Goal: Information Seeking & Learning: Compare options

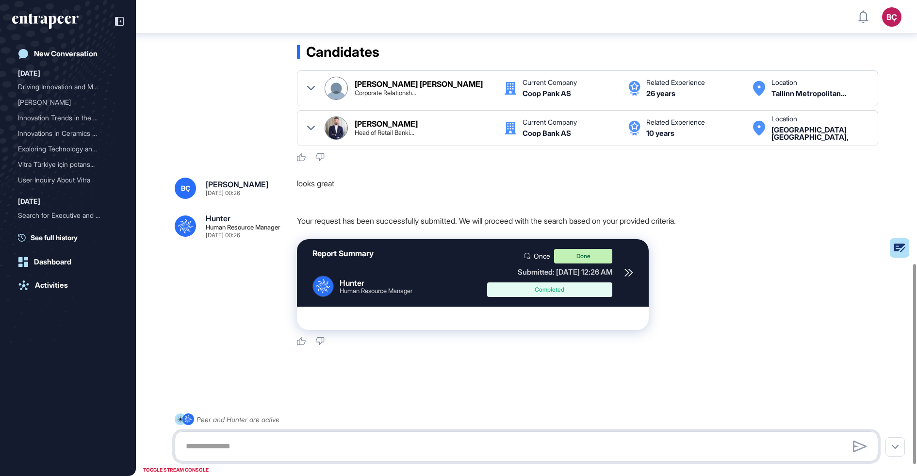
scroll to position [652, 0]
click at [309, 128] on icon at bounding box center [311, 128] width 8 height 8
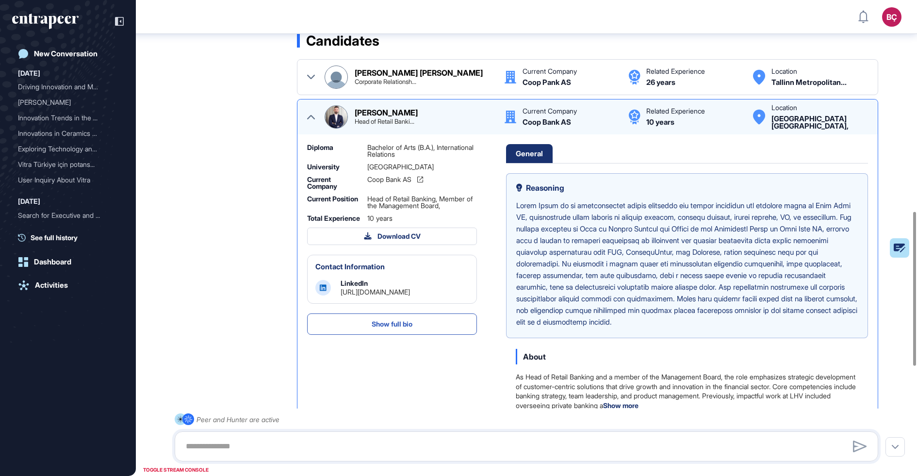
click at [403, 125] on div "Head of Retail Banki..." at bounding box center [385, 121] width 60 height 6
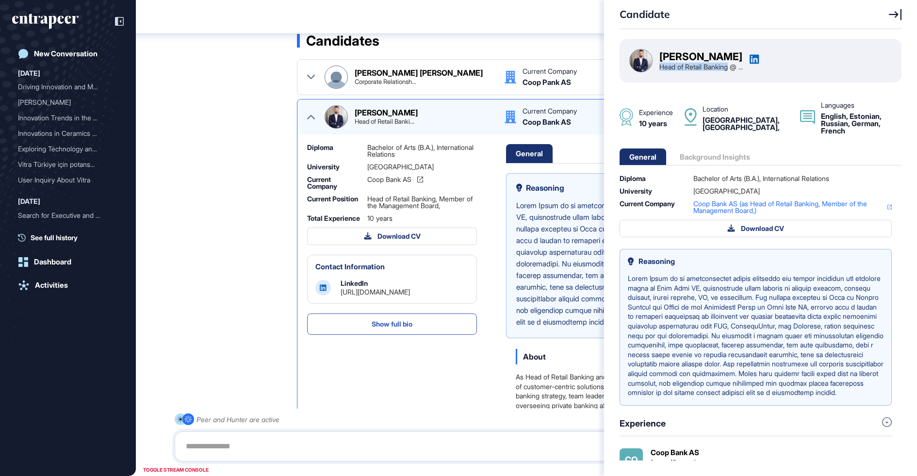
drag, startPoint x: 660, startPoint y: 66, endPoint x: 732, endPoint y: 67, distance: 72.3
click at [732, 67] on div "Head of Retail Banking @ ..." at bounding box center [701, 67] width 83 height 7
copy div "Head of Retail Banking"
click at [244, 191] on div "Candidate Karel Parve Head of Retail Banking @ ... Experience 10 years Location…" at bounding box center [458, 238] width 917 height 476
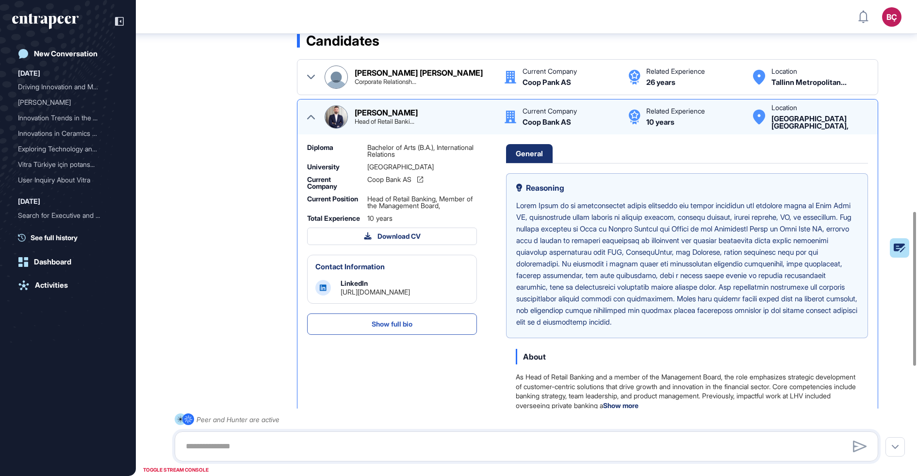
click at [367, 85] on div "Corporate Relationsh..." at bounding box center [386, 82] width 62 height 6
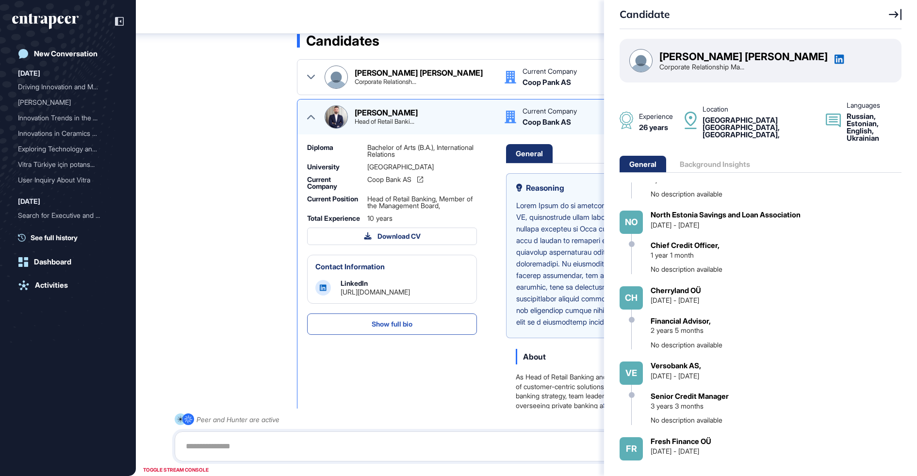
scroll to position [0, 0]
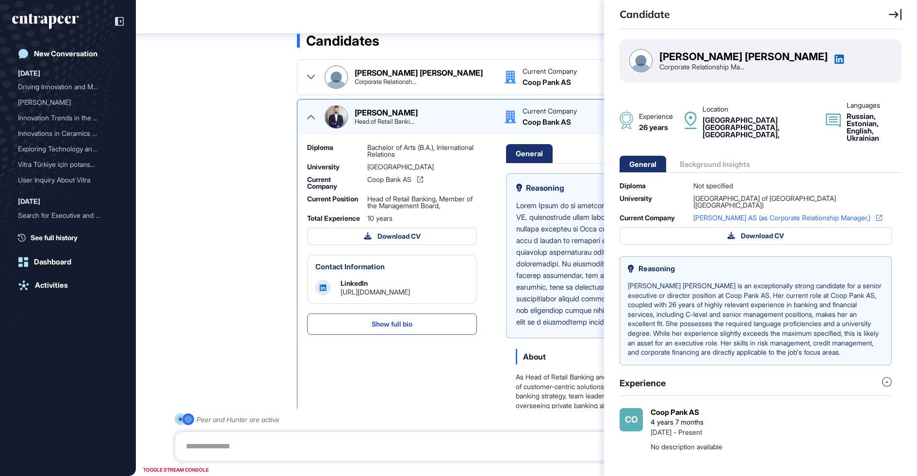
click at [835, 59] on icon at bounding box center [840, 59] width 10 height 10
click at [896, 13] on icon at bounding box center [895, 14] width 13 height 11
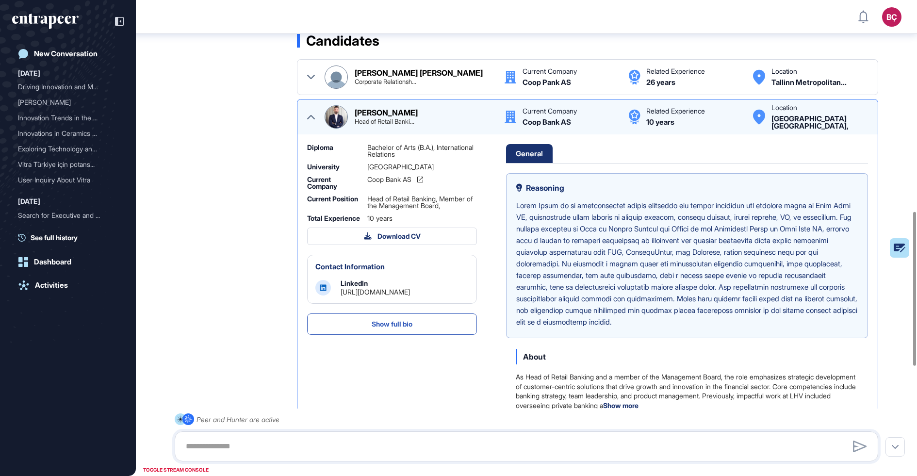
click at [309, 121] on icon at bounding box center [311, 117] width 8 height 8
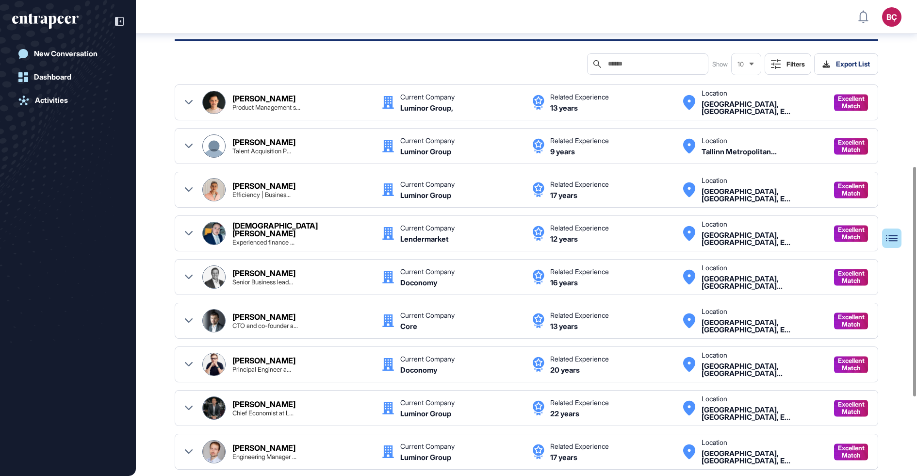
scroll to position [335, 0]
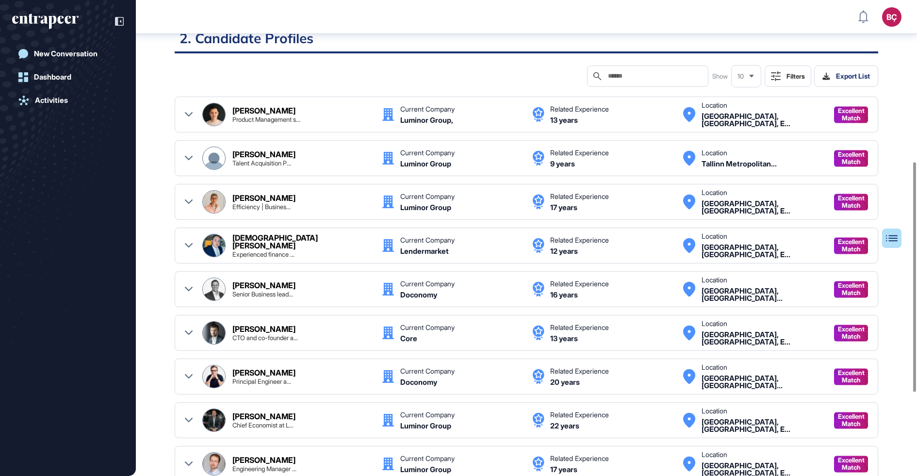
click at [282, 112] on div "[PERSON_NAME]" at bounding box center [263, 111] width 63 height 8
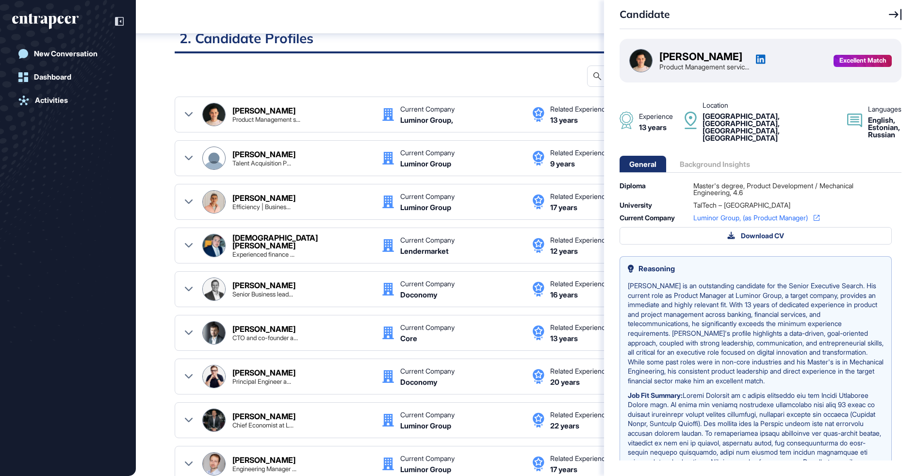
click at [766, 58] on icon at bounding box center [761, 59] width 10 height 10
click at [370, 74] on div "Candidate Robert Juhanson Product Management servic... Excellent Match Experien…" at bounding box center [458, 238] width 917 height 476
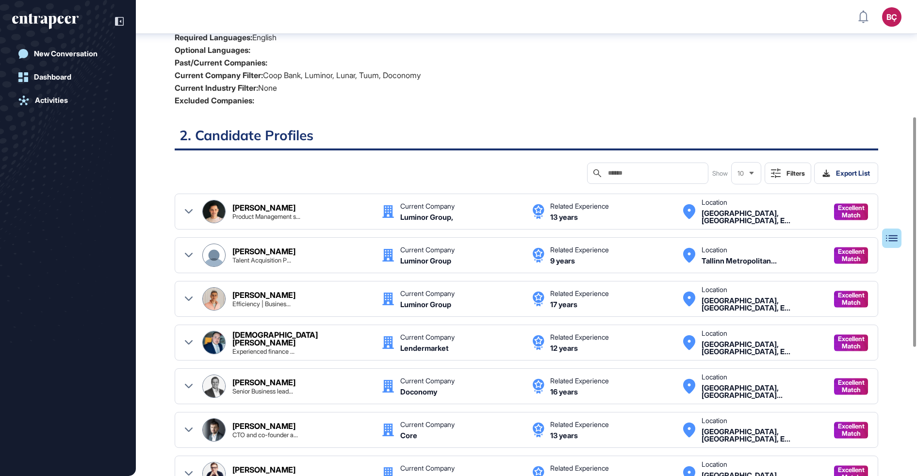
scroll to position [224, 0]
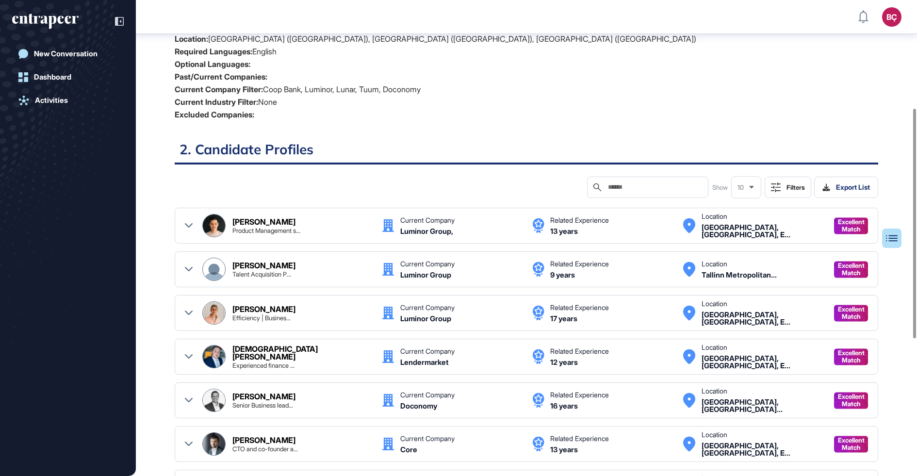
click at [680, 193] on div "Search" at bounding box center [647, 187] width 121 height 21
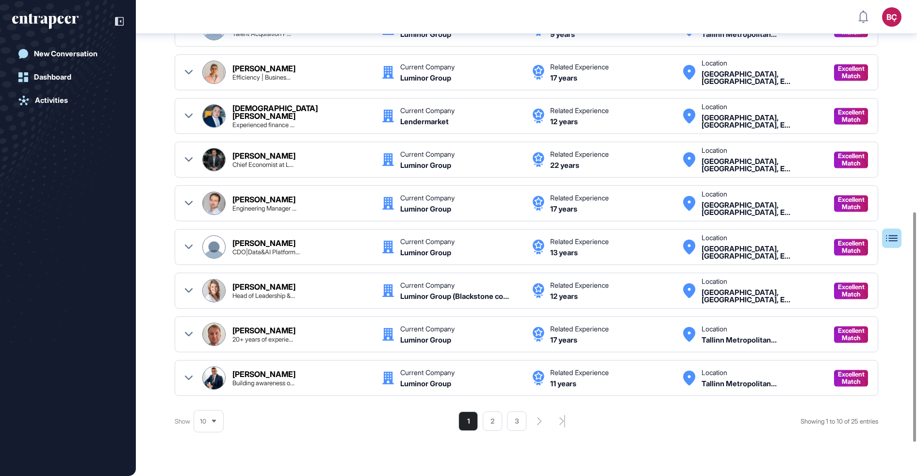
scroll to position [508, 0]
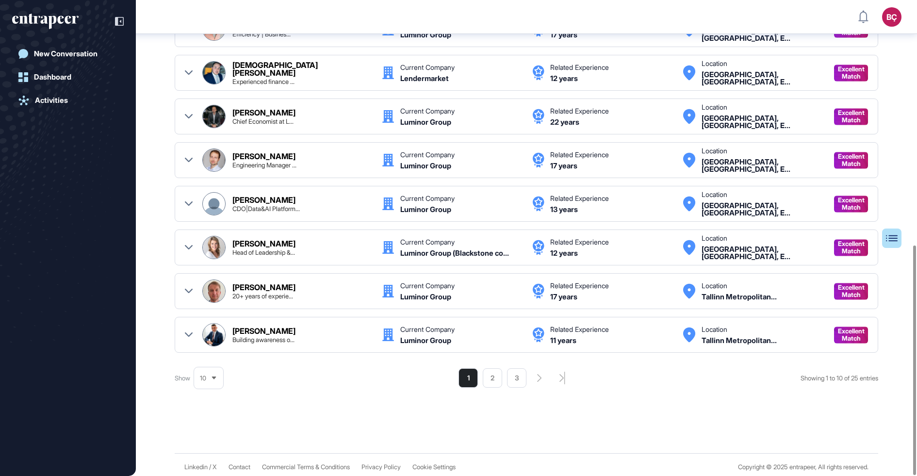
click at [202, 375] on span "10" at bounding box center [203, 378] width 6 height 7
click at [205, 334] on li "50" at bounding box center [208, 341] width 23 height 19
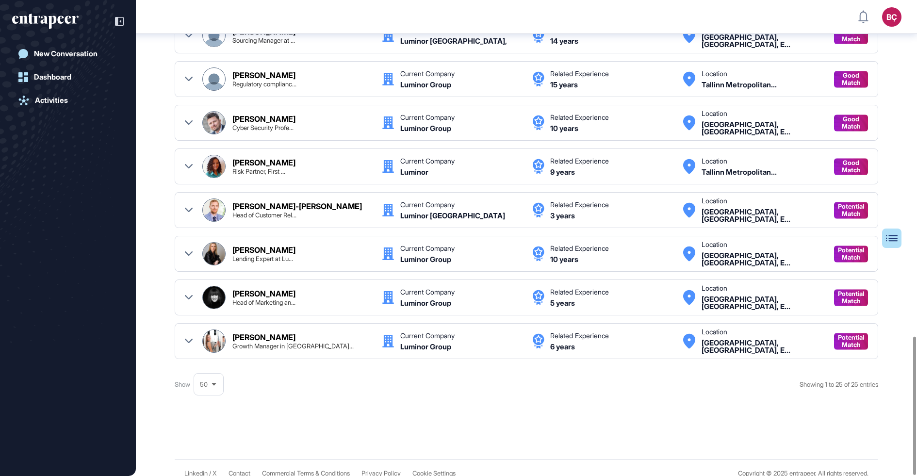
scroll to position [1157, 0]
click at [254, 289] on div "Silja Aav" at bounding box center [263, 293] width 63 height 8
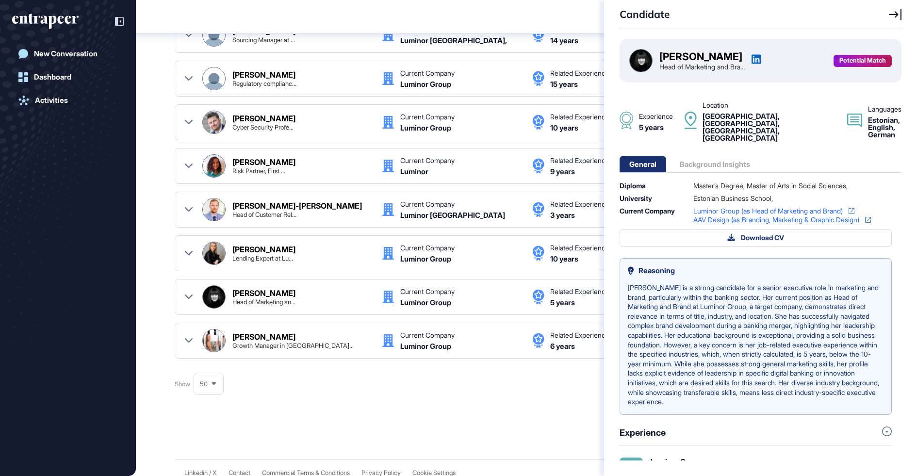
click at [761, 56] on icon at bounding box center [756, 59] width 9 height 9
click at [276, 206] on div "Candidate [PERSON_NAME] Head of Marketing and Bra... Potential Match Experience…" at bounding box center [458, 238] width 917 height 476
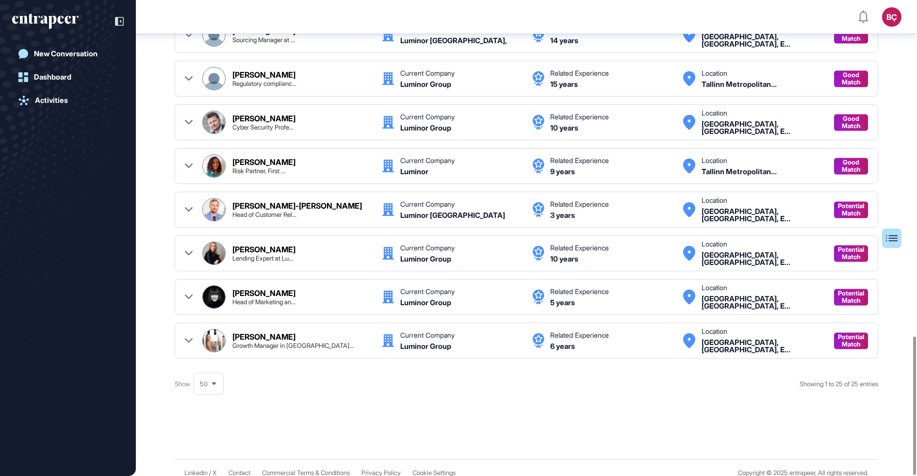
click at [258, 204] on div "BÇ Admin Dashboard Dashboard Profile My Content Request More Data New Conversat…" at bounding box center [458, 238] width 917 height 476
click at [258, 212] on div "Head of Customer Rel..." at bounding box center [264, 215] width 64 height 6
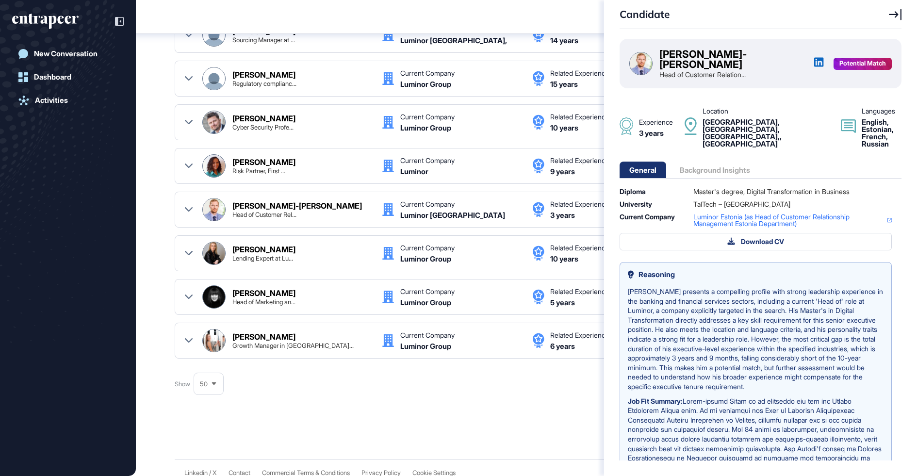
click at [814, 58] on icon at bounding box center [818, 62] width 9 height 9
click at [361, 398] on div "Candidate Marek-meelis Puust Head of Customer Relation... Potential Match Exper…" at bounding box center [458, 238] width 917 height 476
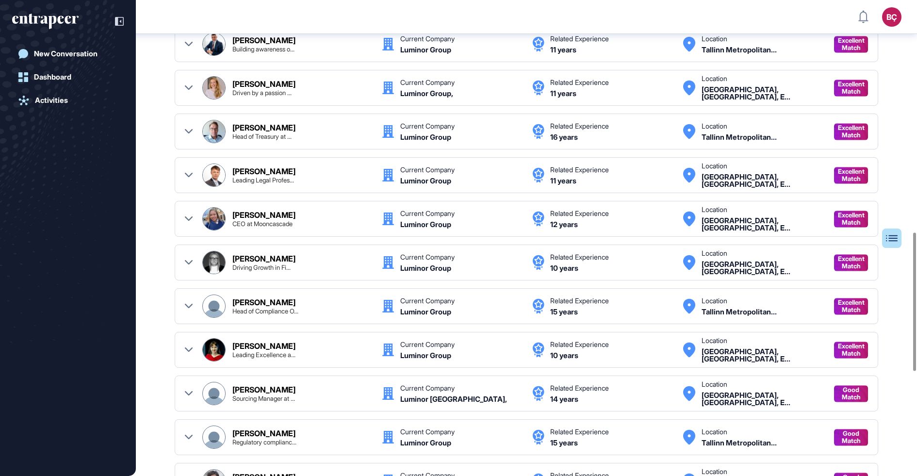
scroll to position [0, 0]
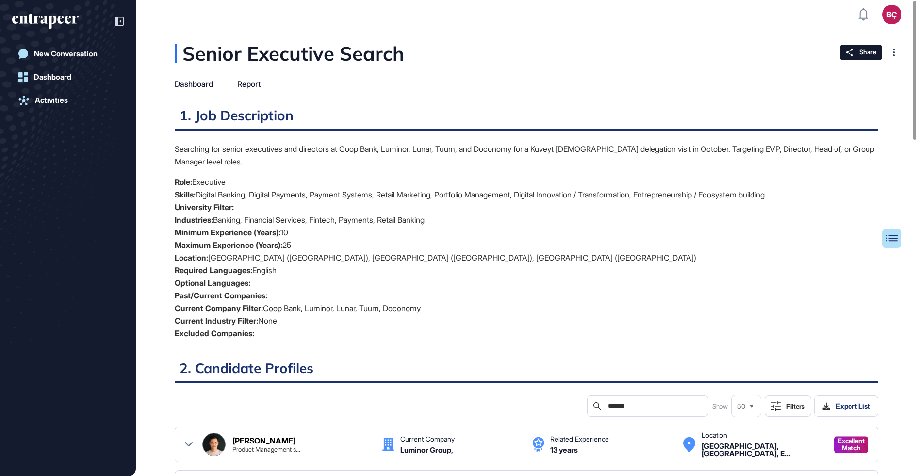
click at [627, 410] on div "Search *******" at bounding box center [647, 406] width 121 height 21
click at [627, 405] on input "*******" at bounding box center [654, 406] width 95 height 8
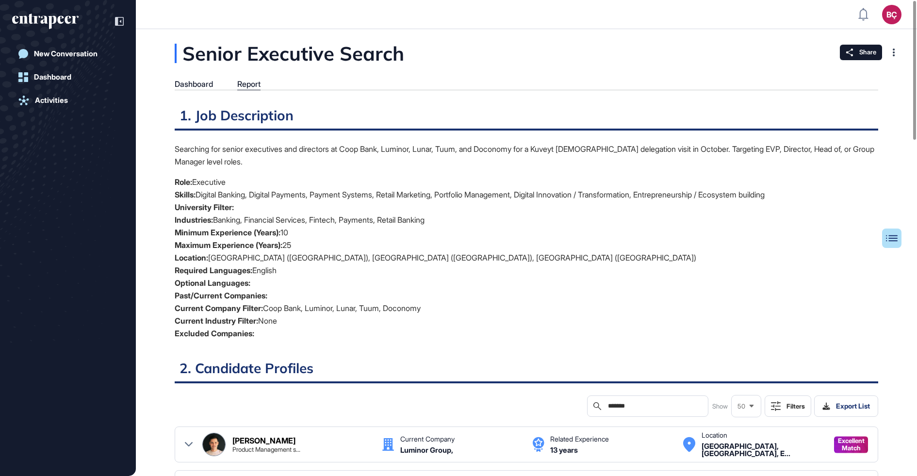
click at [627, 405] on input "*******" at bounding box center [654, 406] width 95 height 8
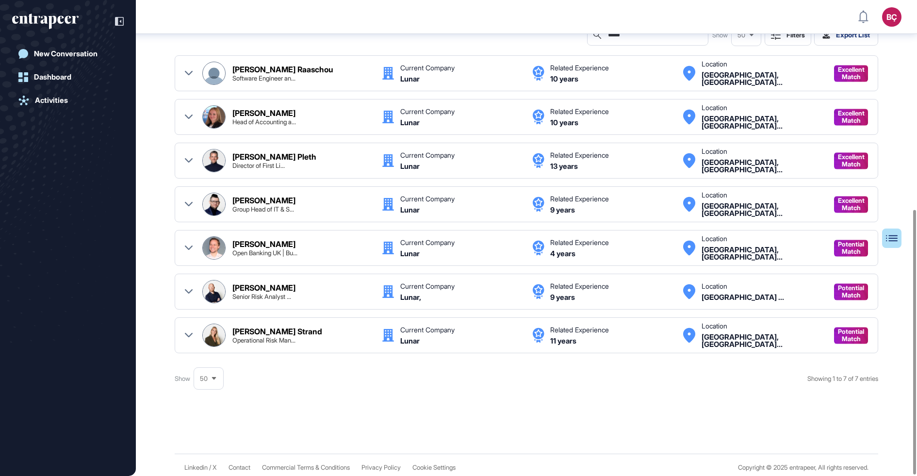
scroll to position [378, 0]
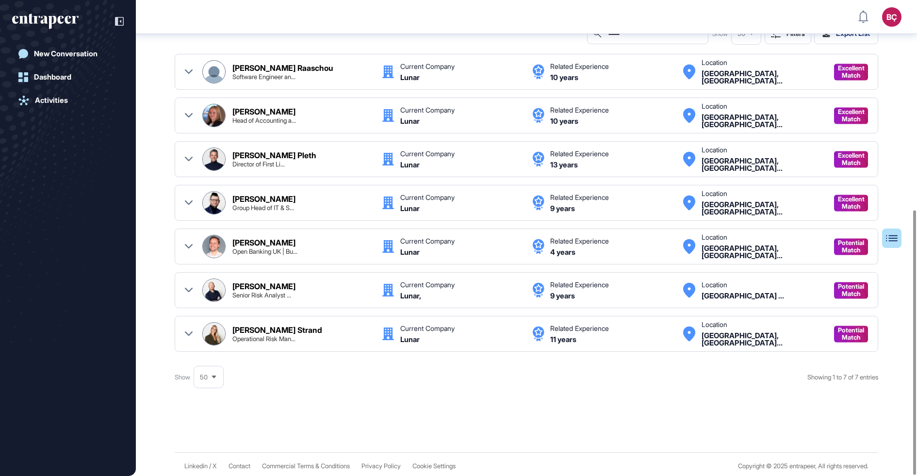
click at [292, 244] on div "[PERSON_NAME]" at bounding box center [263, 243] width 63 height 8
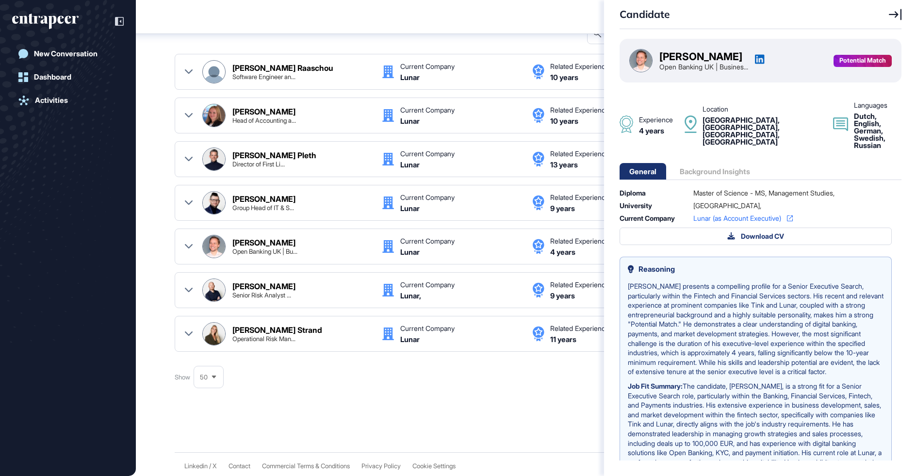
click at [773, 59] on div "Stephan Van Calker Open Banking UK | Busines... Potential Match" at bounding box center [761, 61] width 282 height 44
click at [764, 59] on icon at bounding box center [759, 59] width 9 height 9
click at [896, 12] on icon at bounding box center [895, 14] width 13 height 11
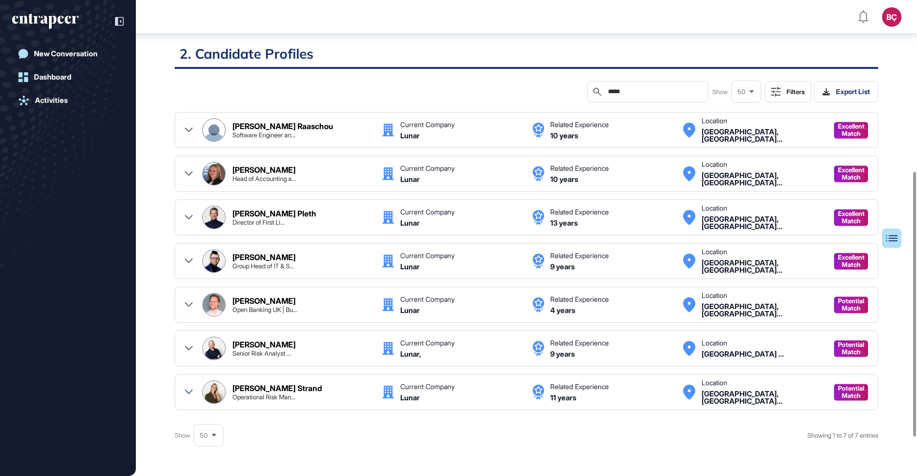
scroll to position [328, 0]
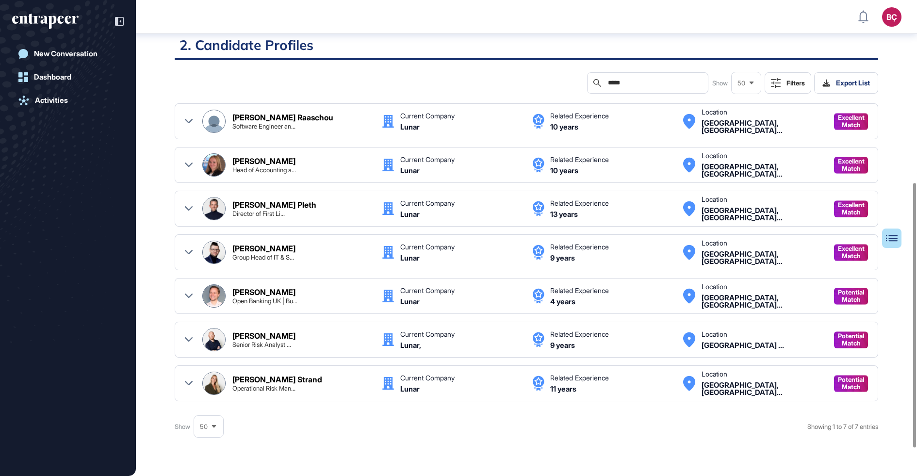
click at [261, 245] on div "[PERSON_NAME]" at bounding box center [263, 249] width 63 height 8
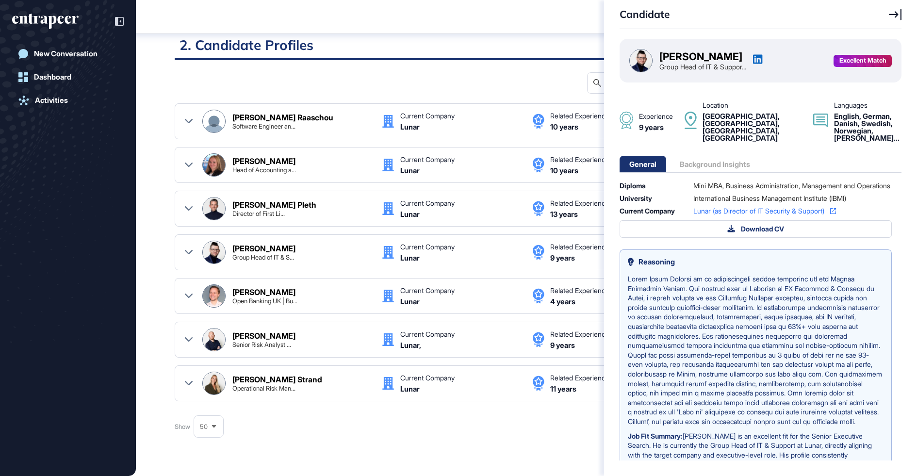
click at [763, 57] on icon at bounding box center [757, 59] width 9 height 9
click at [288, 423] on div "Candidate Danny Dario Winandy Group Head of IT & Suppor... Excellent Match Expe…" at bounding box center [458, 238] width 917 height 476
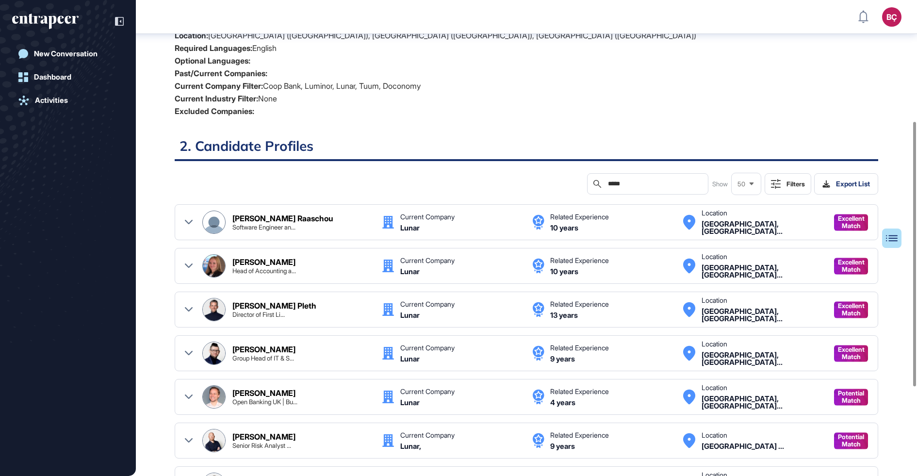
scroll to position [184, 0]
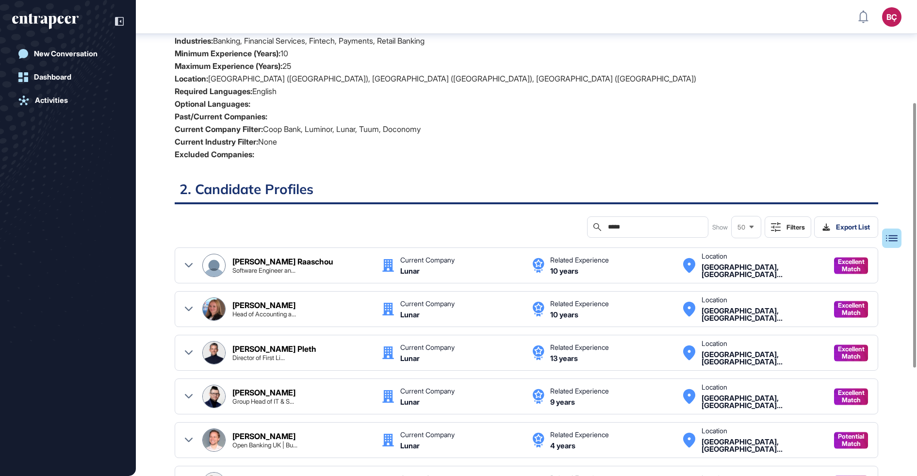
click at [639, 226] on input "*****" at bounding box center [654, 227] width 95 height 8
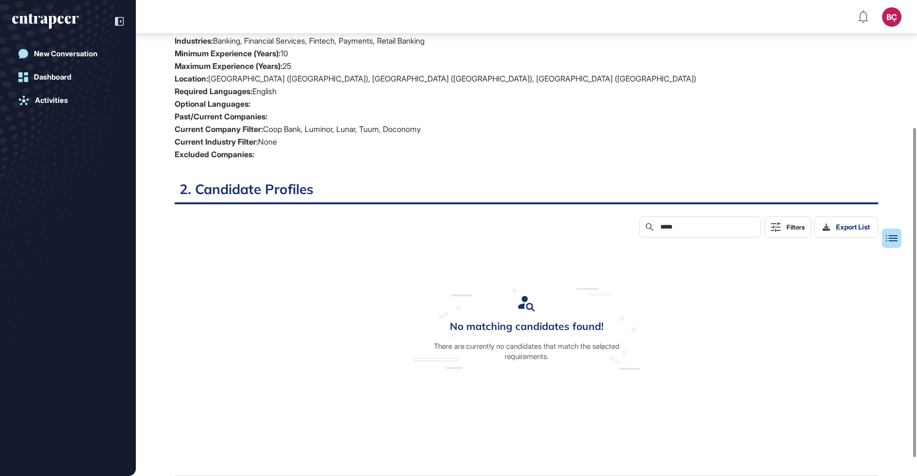
click at [681, 223] on input "*****" at bounding box center [707, 227] width 95 height 8
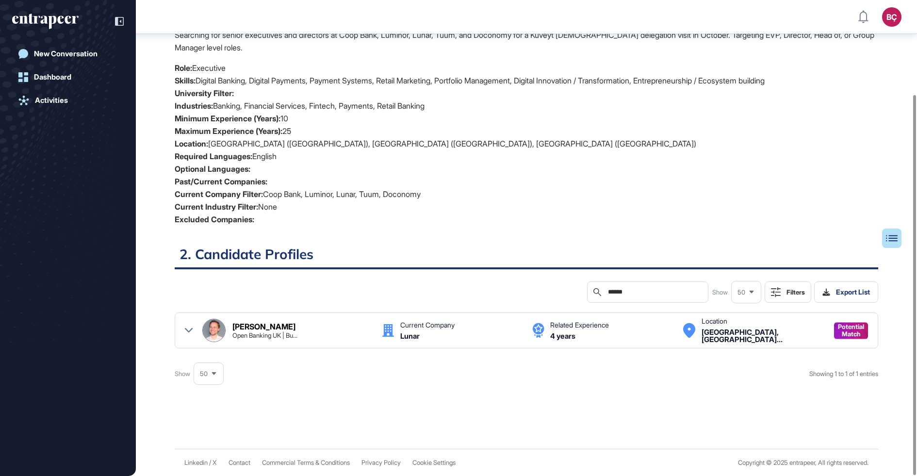
scroll to position [118, 0]
click at [272, 330] on div "[PERSON_NAME]" at bounding box center [263, 328] width 63 height 8
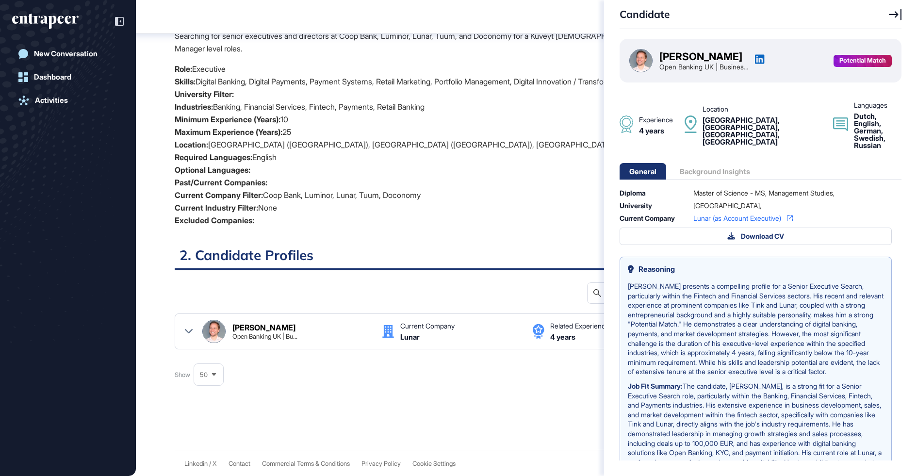
click at [497, 233] on div "Candidate Stephan Van Calker Open Banking UK | Busines... Potential Match Exper…" at bounding box center [458, 238] width 917 height 476
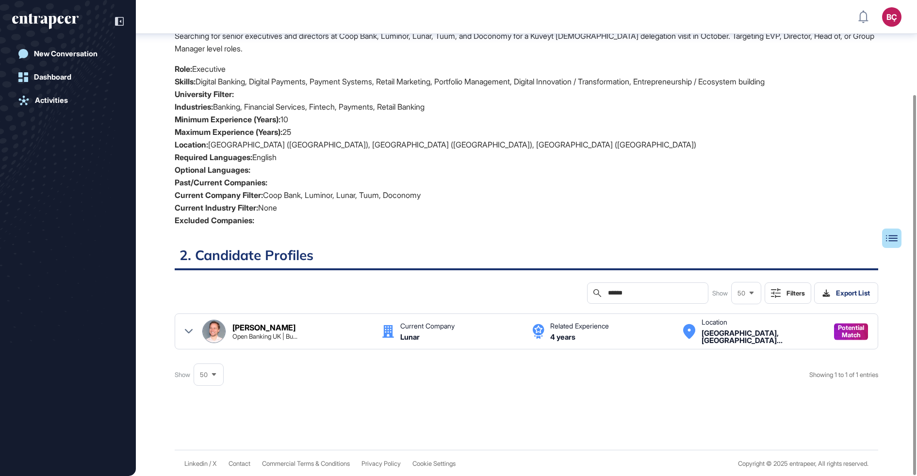
scroll to position [94, 0]
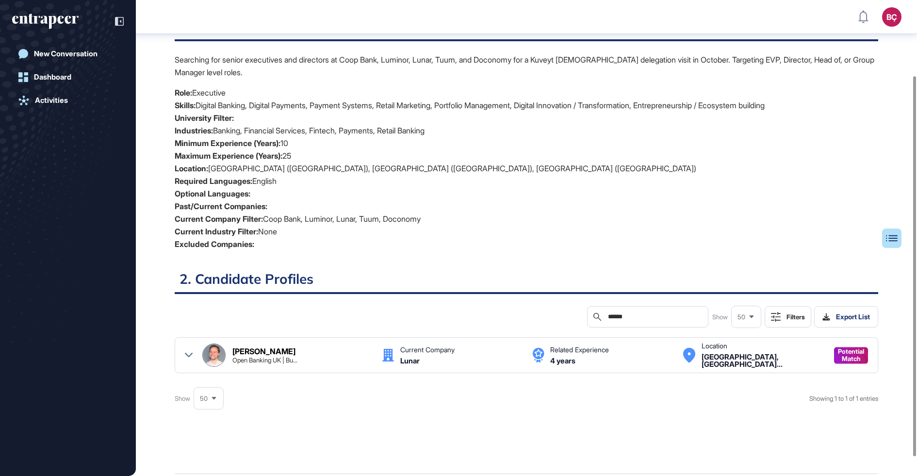
click at [628, 317] on input "******" at bounding box center [654, 317] width 95 height 8
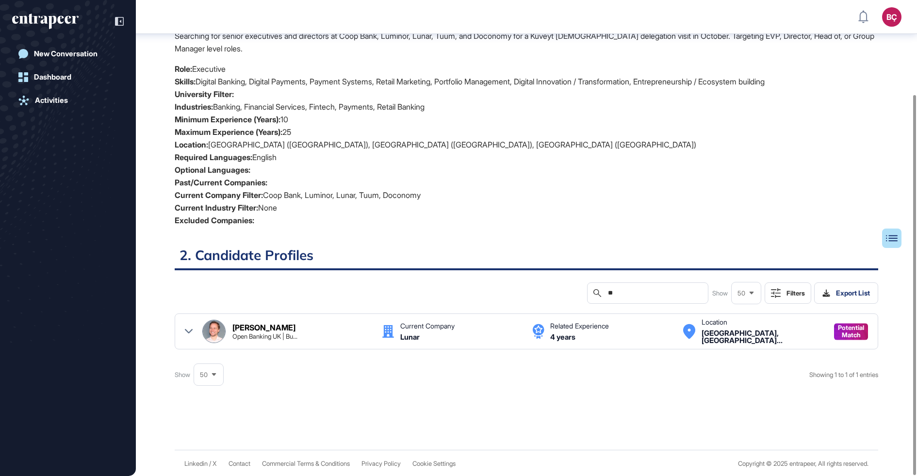
type input "*"
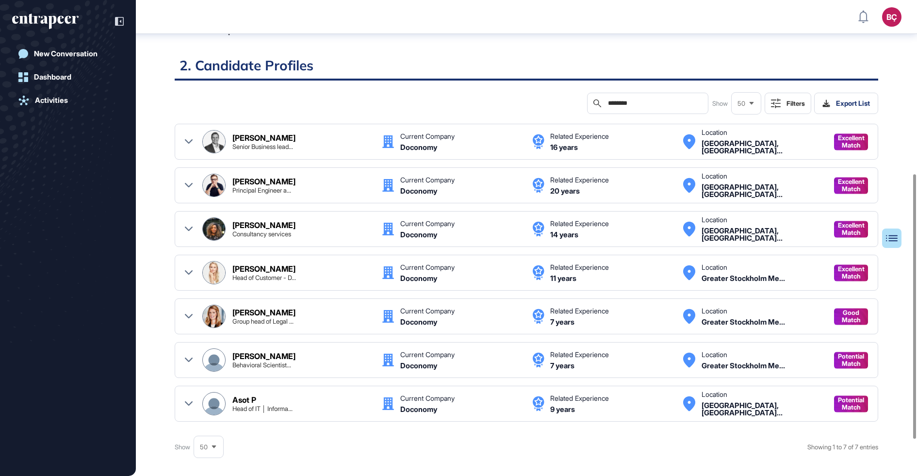
scroll to position [313, 0]
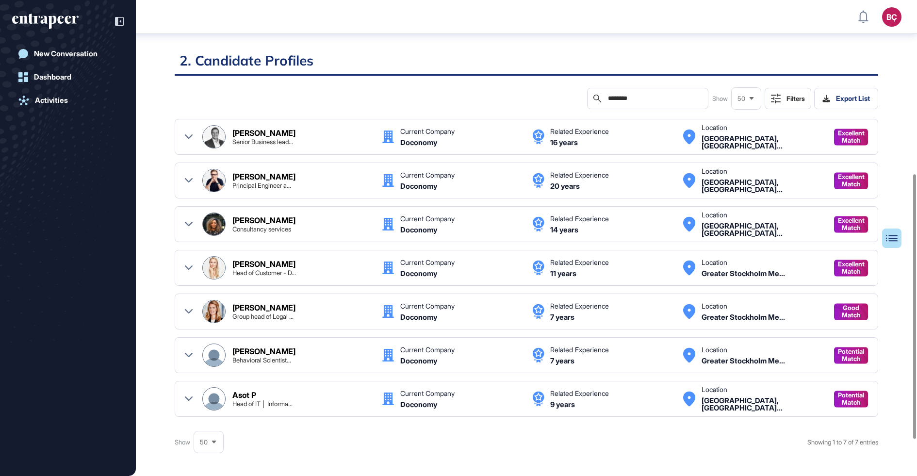
click at [274, 188] on div "Jesper Frick Principal Engineer a..." at bounding box center [287, 180] width 170 height 23
click at [273, 131] on div "[PERSON_NAME]" at bounding box center [263, 133] width 63 height 8
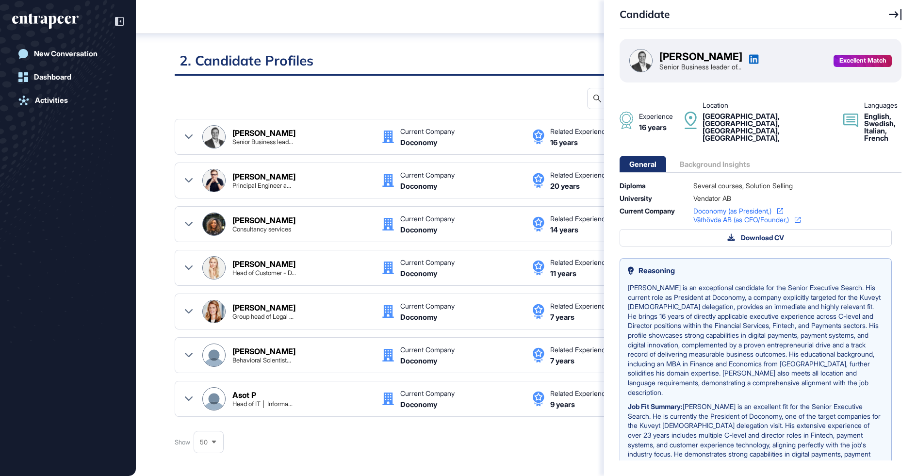
click at [276, 179] on div "Candidate Robert Norling Senior Business leader of... Excellent Match Experienc…" at bounding box center [458, 238] width 917 height 476
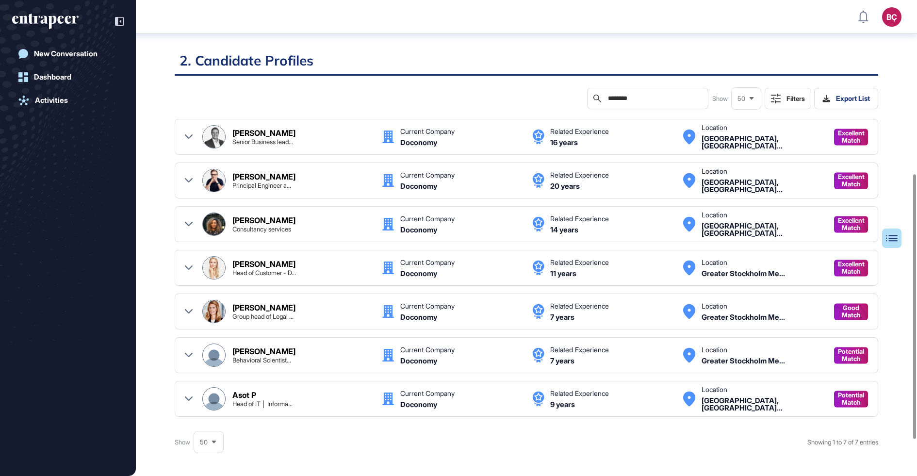
click at [264, 176] on div "[PERSON_NAME]" at bounding box center [263, 177] width 63 height 8
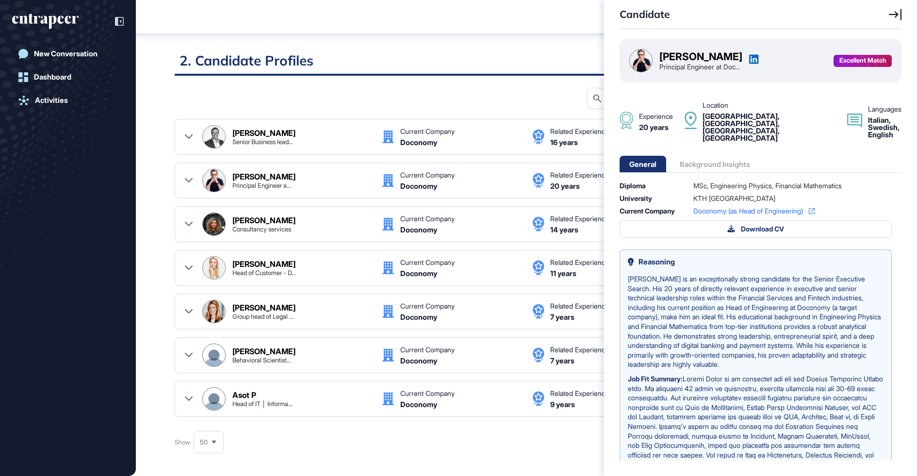
click at [759, 58] on icon at bounding box center [754, 59] width 10 height 10
click at [319, 121] on div "Candidate Jesper Frick Principal Engineer at Doc... Excellent Match Experience …" at bounding box center [458, 238] width 917 height 476
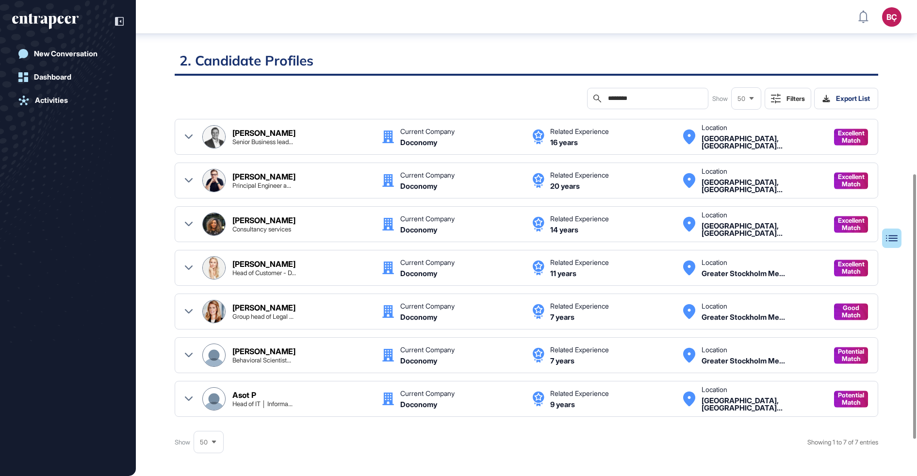
click at [273, 265] on div "Maria Kihlberg" at bounding box center [263, 264] width 63 height 8
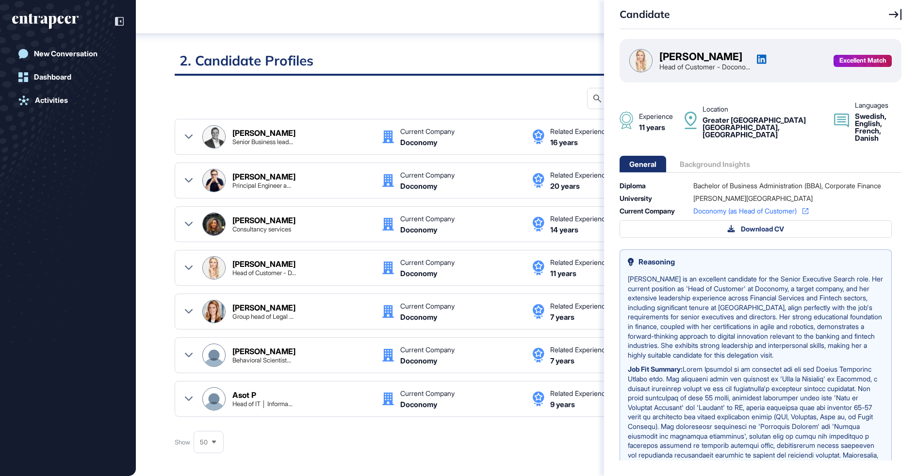
click at [261, 176] on div "Candidate Maria Kihlberg Head of Customer - Docono... Excellent Match Experienc…" at bounding box center [458, 238] width 917 height 476
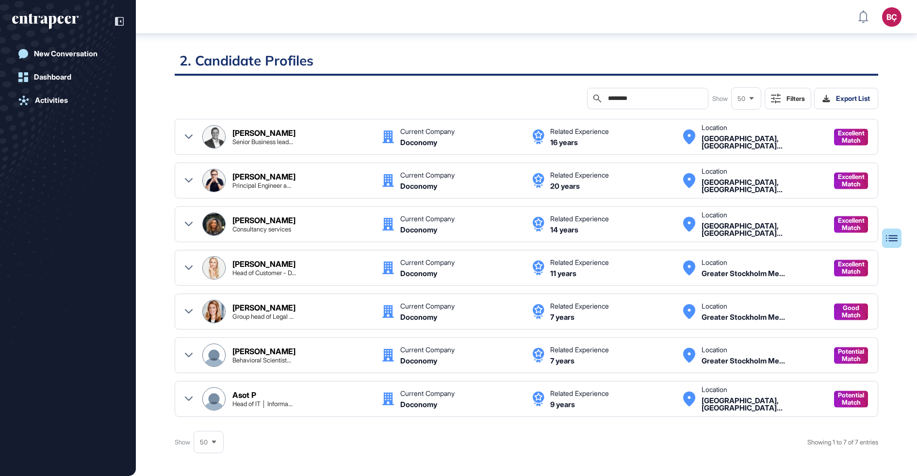
click at [254, 176] on div "Candidate Maria Kihlberg Head of Customer - Docono... Excellent Match Experienc…" at bounding box center [458, 238] width 917 height 476
click at [258, 136] on div "[PERSON_NAME]" at bounding box center [263, 133] width 63 height 8
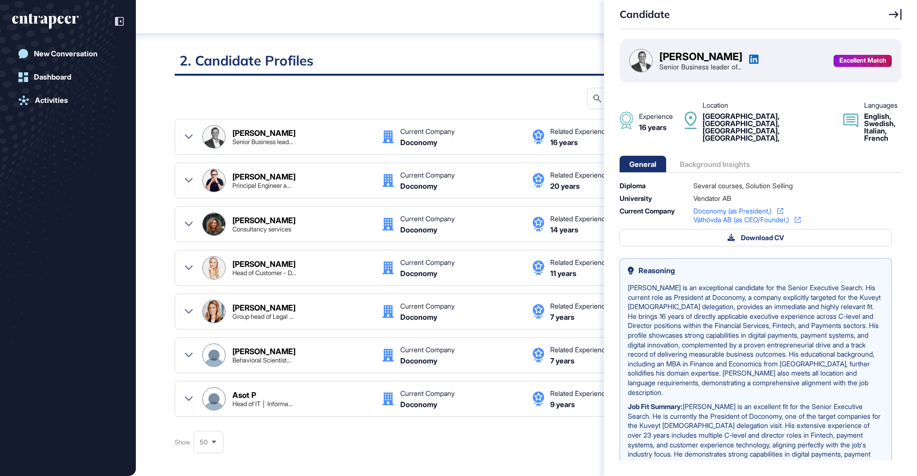
click at [755, 58] on icon at bounding box center [754, 59] width 10 height 10
click at [451, 63] on div "Candidate Robert Norling Senior Business leader of... Excellent Match Experienc…" at bounding box center [458, 238] width 917 height 476
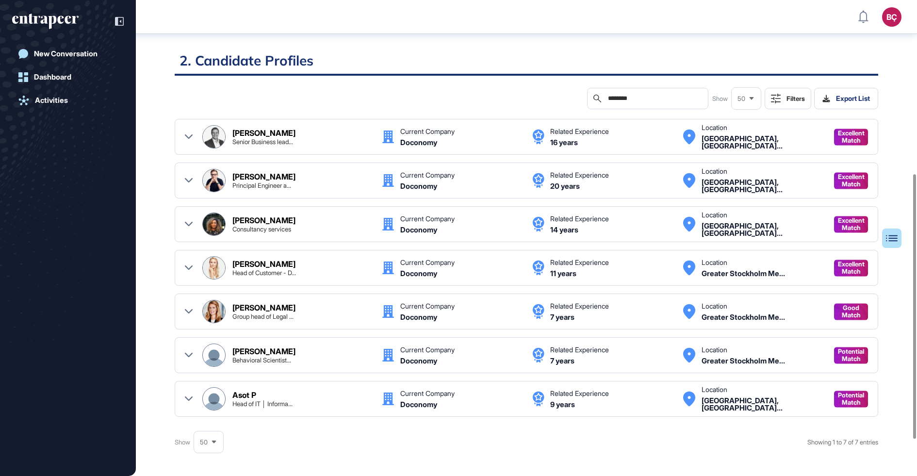
click at [244, 392] on div "Asot P" at bounding box center [244, 395] width 24 height 8
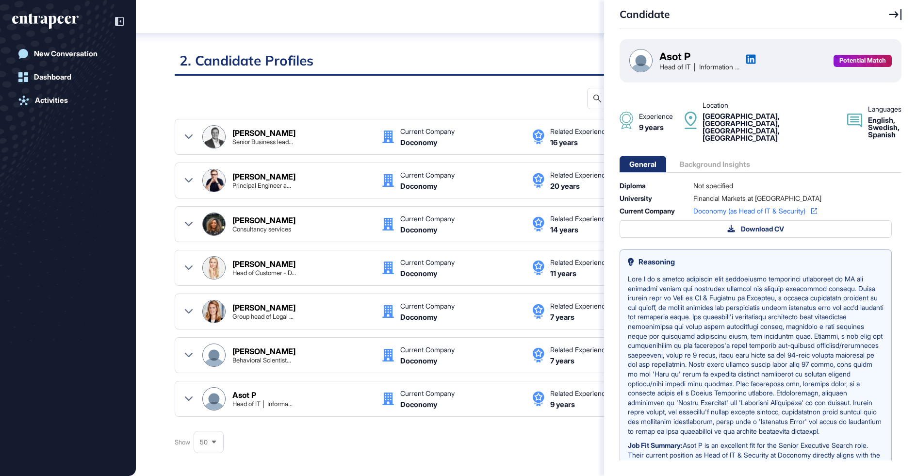
click at [756, 58] on icon at bounding box center [752, 59] width 10 height 10
click at [275, 255] on div "Candidate Asot P Head of IT │ Information ... Potential Match Experience 9 year…" at bounding box center [458, 238] width 917 height 476
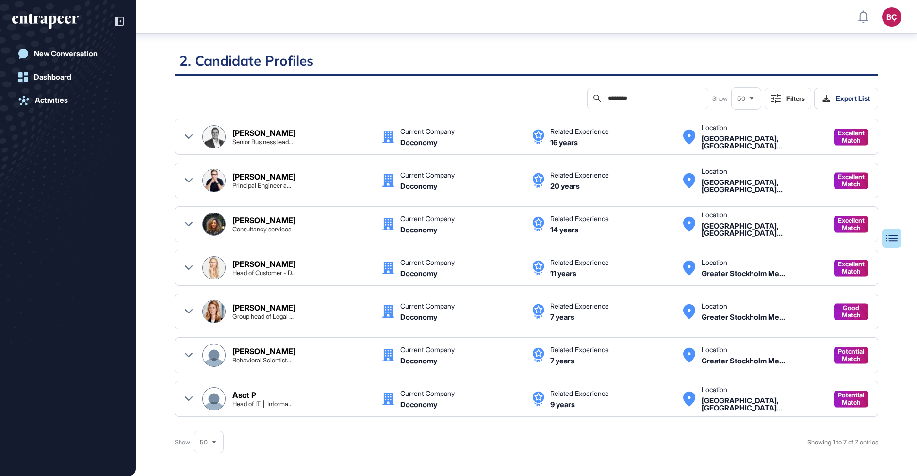
click at [275, 258] on div "Candidate Asot P Head of IT │ Information ... Potential Match Experience 9 year…" at bounding box center [458, 238] width 917 height 476
click at [275, 261] on div "Maria Kihlberg" at bounding box center [263, 264] width 63 height 8
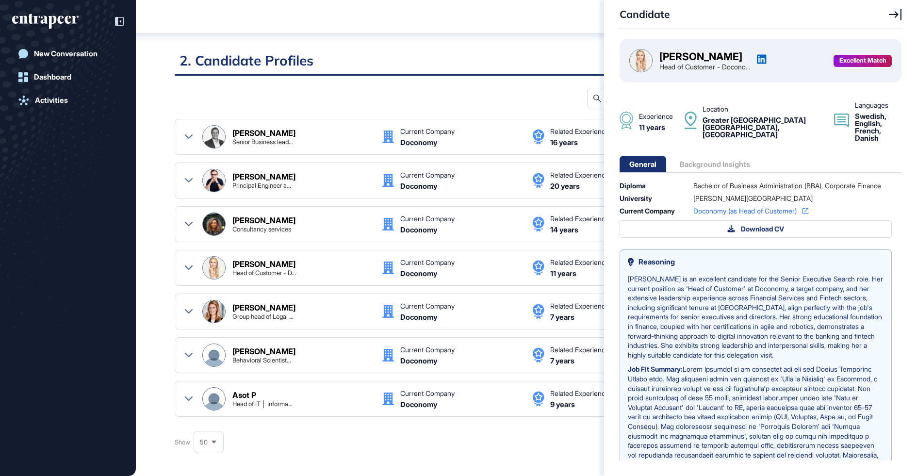
click at [765, 55] on icon at bounding box center [761, 59] width 9 height 9
click at [461, 427] on div "Candidate Maria Kihlberg Head of Customer - Docono... Excellent Match Experienc…" at bounding box center [458, 238] width 917 height 476
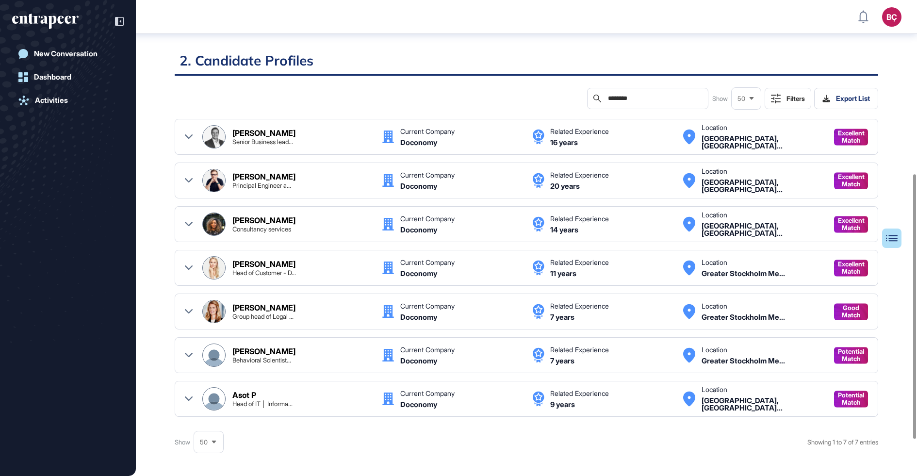
click at [623, 102] on div "Search ********" at bounding box center [647, 98] width 121 height 21
click at [626, 99] on input "********" at bounding box center [654, 99] width 95 height 8
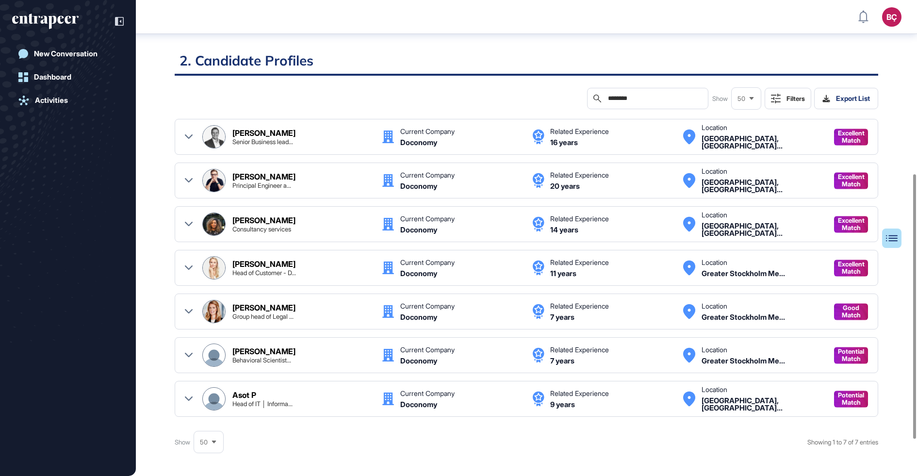
paste input "*****"
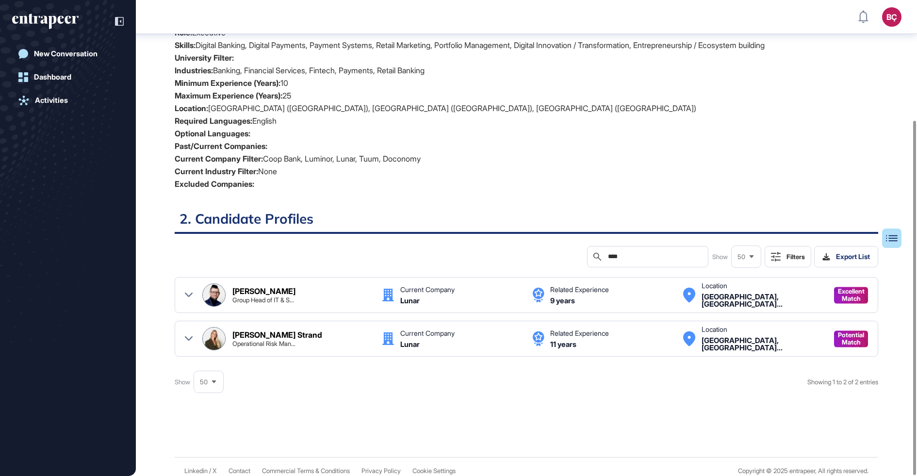
scroll to position [161, 0]
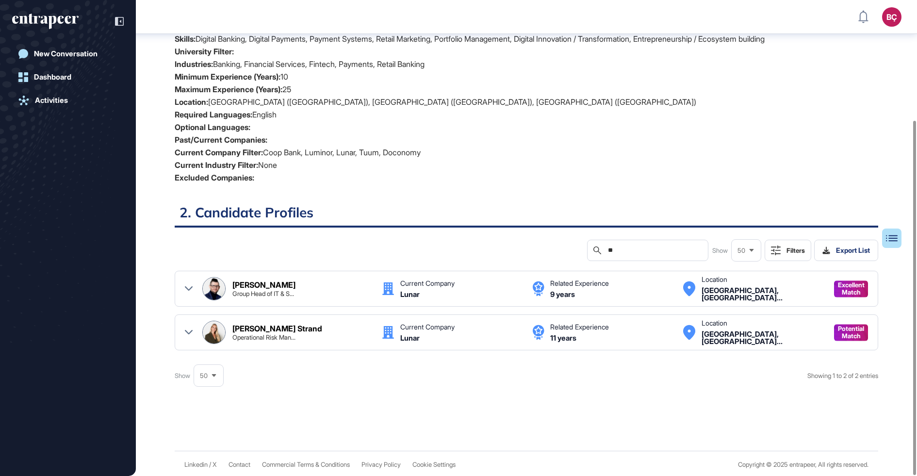
type input "*"
paste input "**********"
type input "**********"
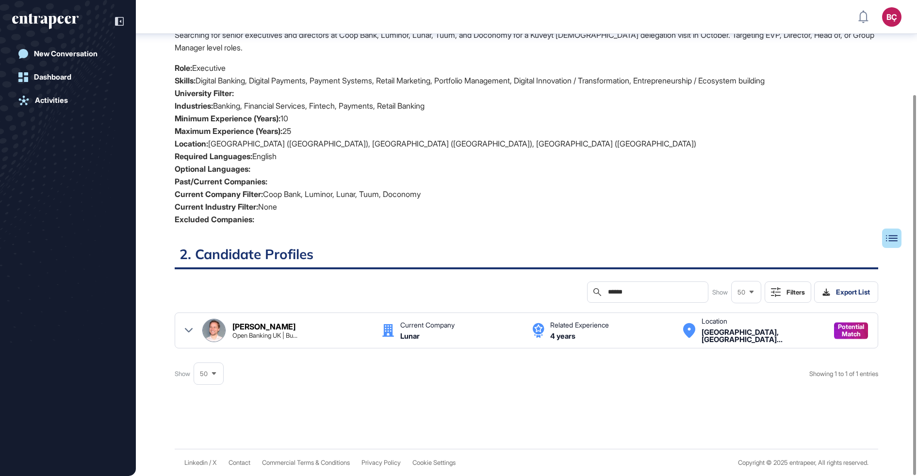
scroll to position [118, 0]
type input "******"
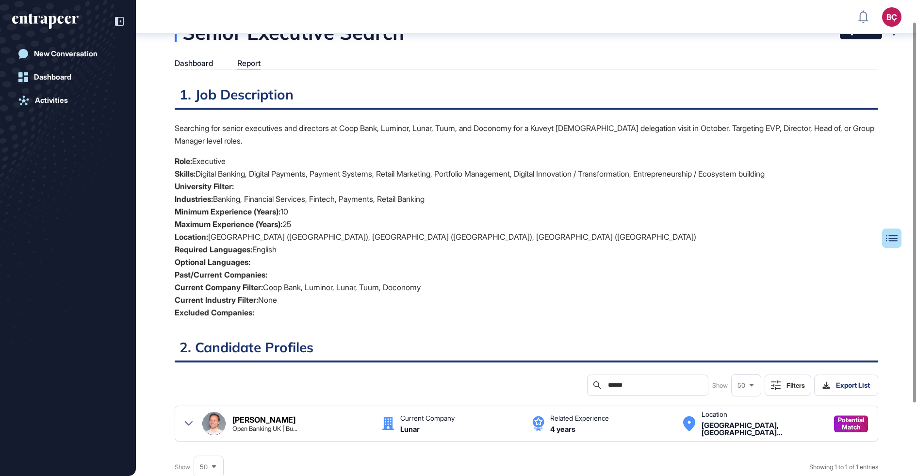
scroll to position [17, 0]
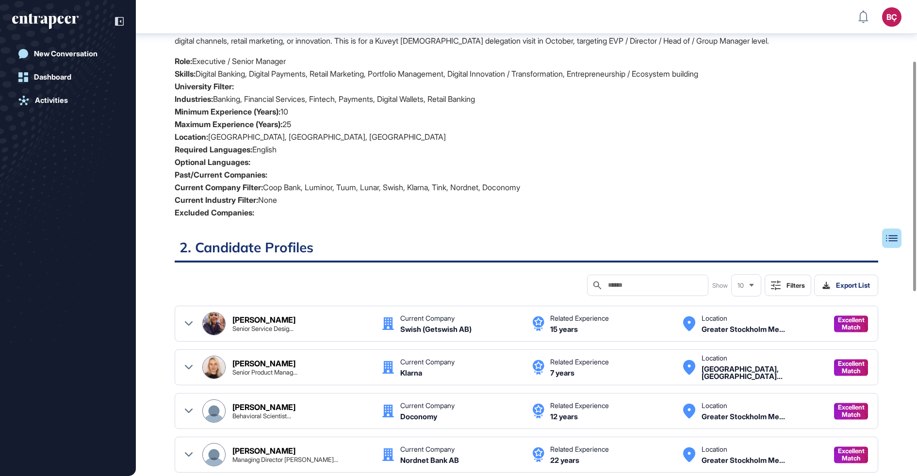
scroll to position [213, 0]
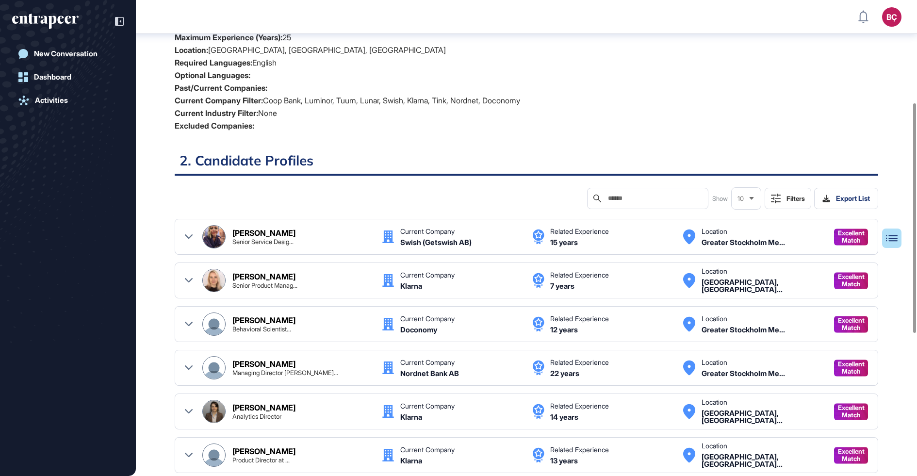
click at [667, 201] on input "text" at bounding box center [654, 199] width 95 height 8
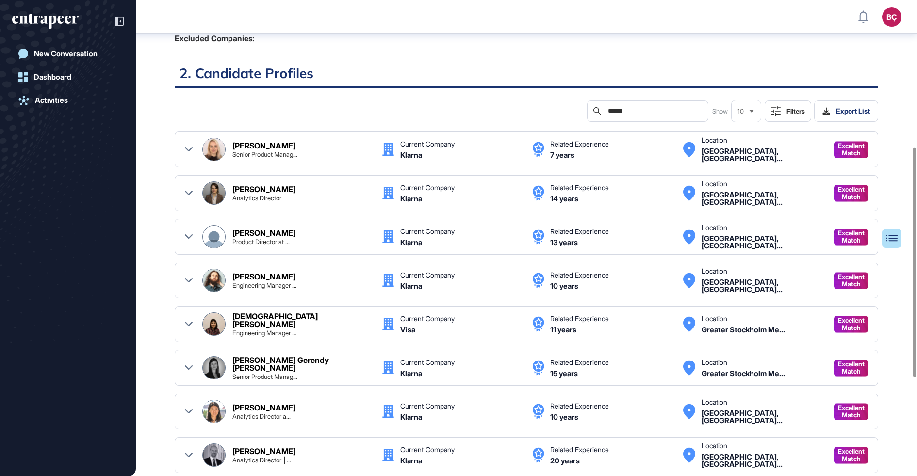
scroll to position [287, 0]
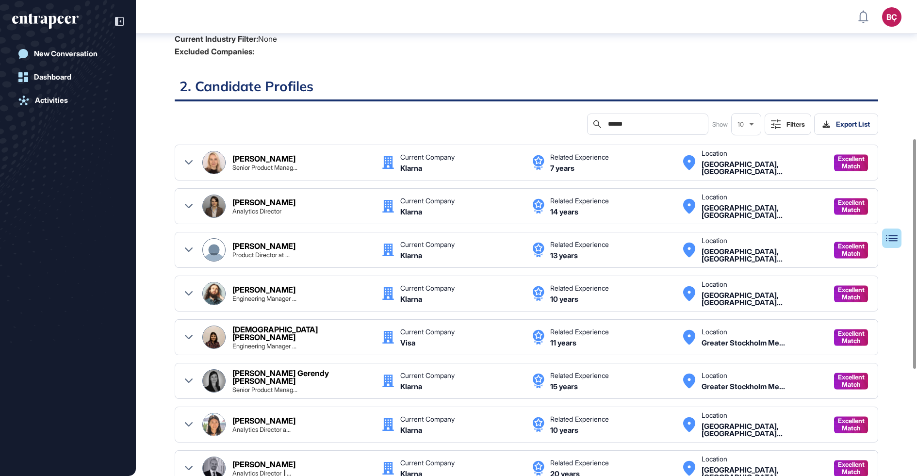
click at [280, 155] on div "Mariia Tsokol Lundkvist" at bounding box center [263, 159] width 63 height 8
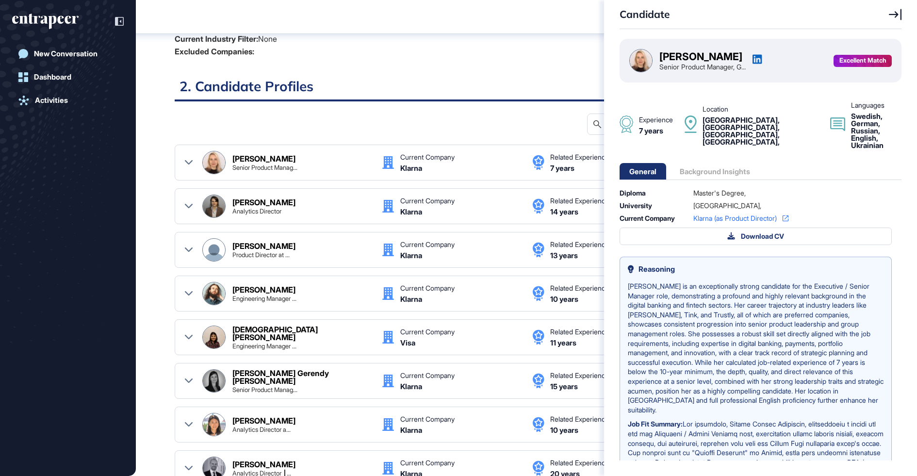
click at [763, 60] on icon at bounding box center [758, 59] width 10 height 10
click at [763, 56] on icon at bounding box center [758, 59] width 10 height 10
click at [520, 99] on div "Candidate Mariia Tsokol Lundkvist Senior Product Manager, G... Excellent Match …" at bounding box center [458, 238] width 917 height 476
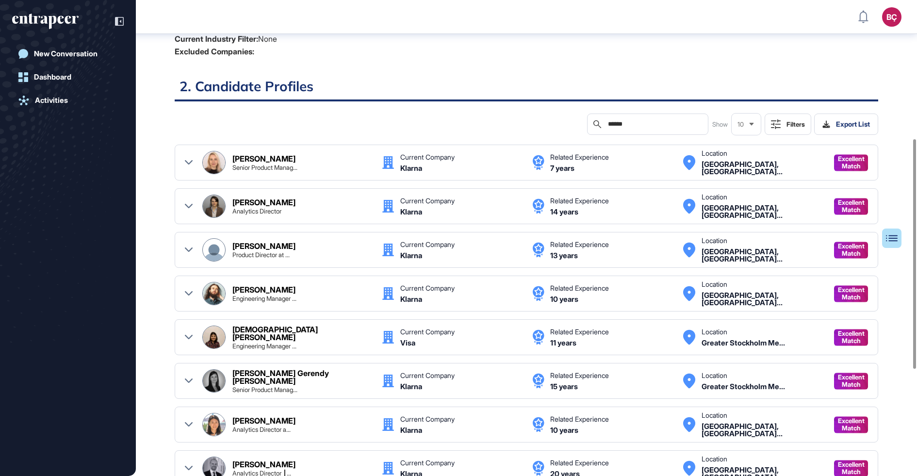
click at [626, 122] on input "******" at bounding box center [654, 124] width 95 height 8
type input "****"
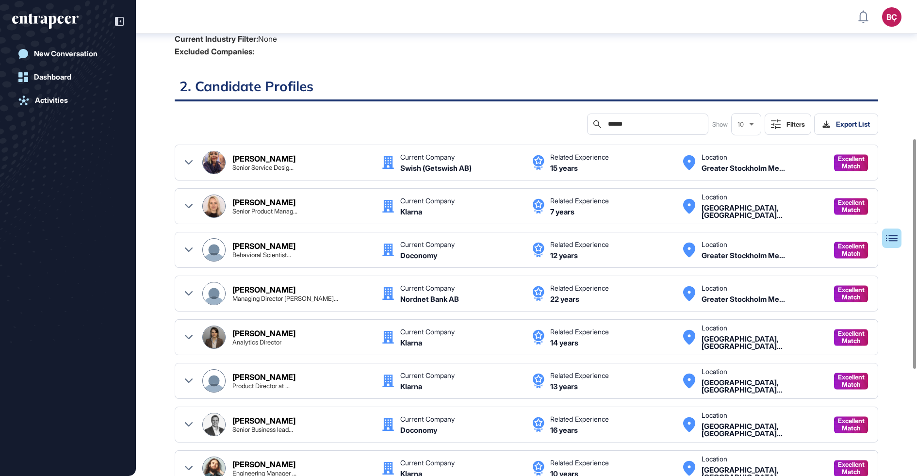
type input "*******"
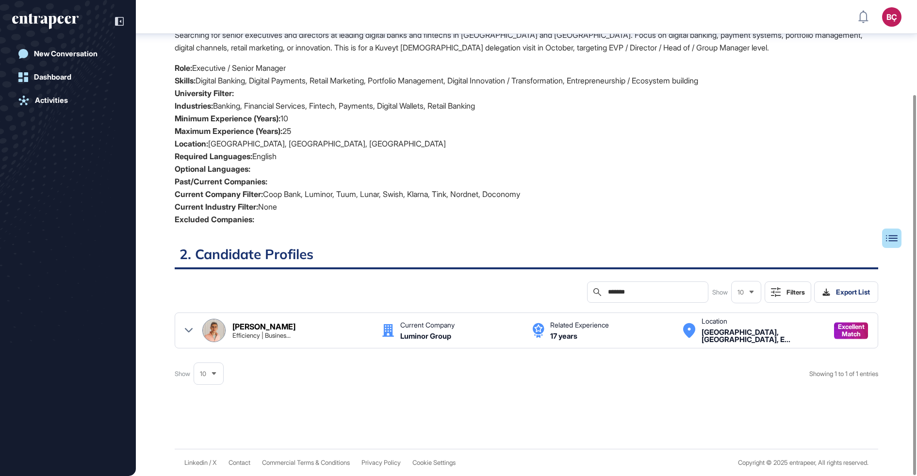
scroll to position [118, 0]
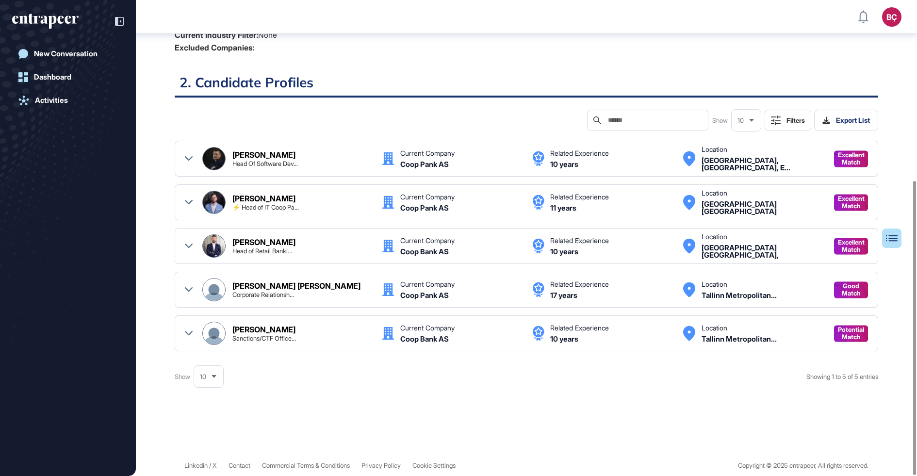
scroll to position [291, 0]
click at [304, 291] on div "[PERSON_NAME] [PERSON_NAME] Corporate Relationsh..." at bounding box center [302, 290] width 140 height 16
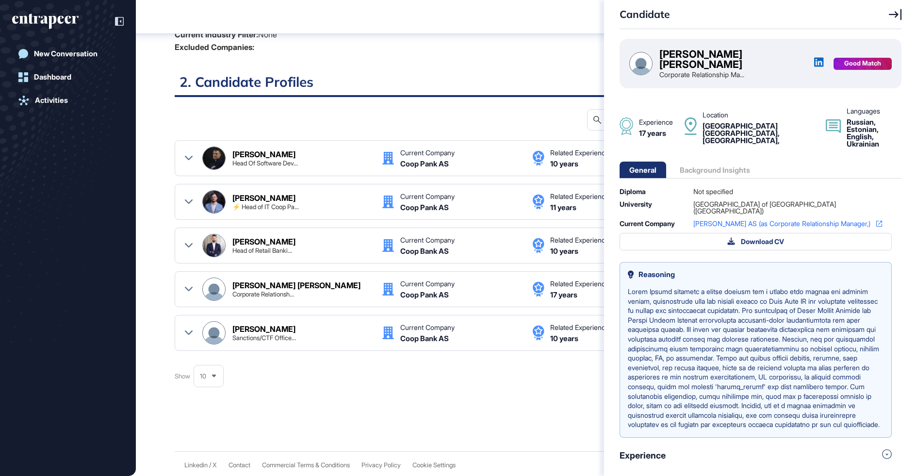
click at [814, 58] on icon at bounding box center [819, 62] width 10 height 10
click at [603, 124] on div "Candidate [PERSON_NAME] [PERSON_NAME] Corporate Relationship Ma... Good Match E…" at bounding box center [458, 238] width 917 height 476
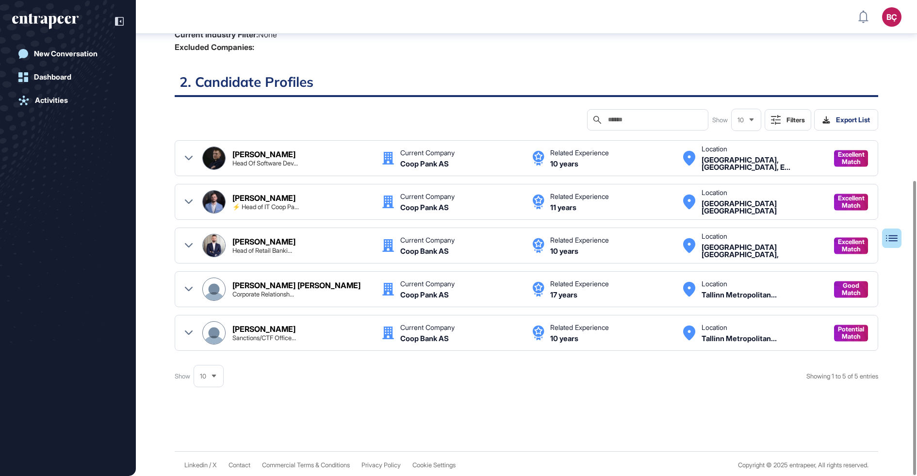
click at [611, 123] on div "Search" at bounding box center [647, 119] width 121 height 21
type input "*******"
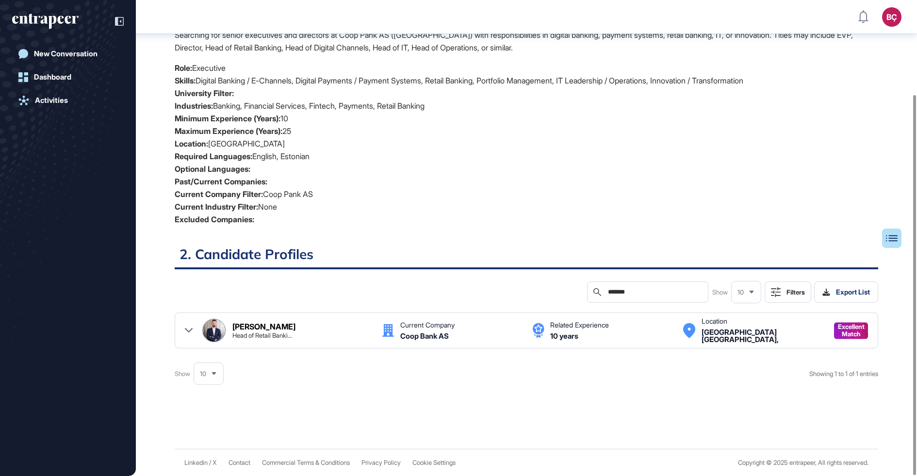
scroll to position [118, 0]
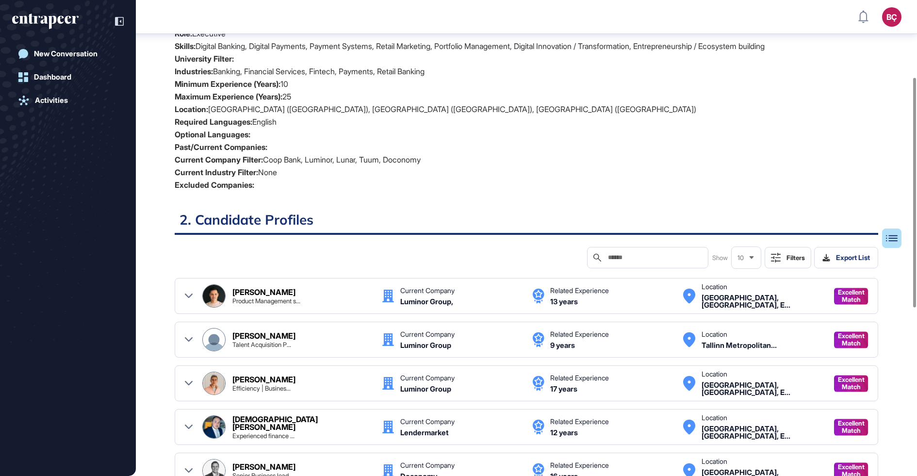
scroll to position [163, 0]
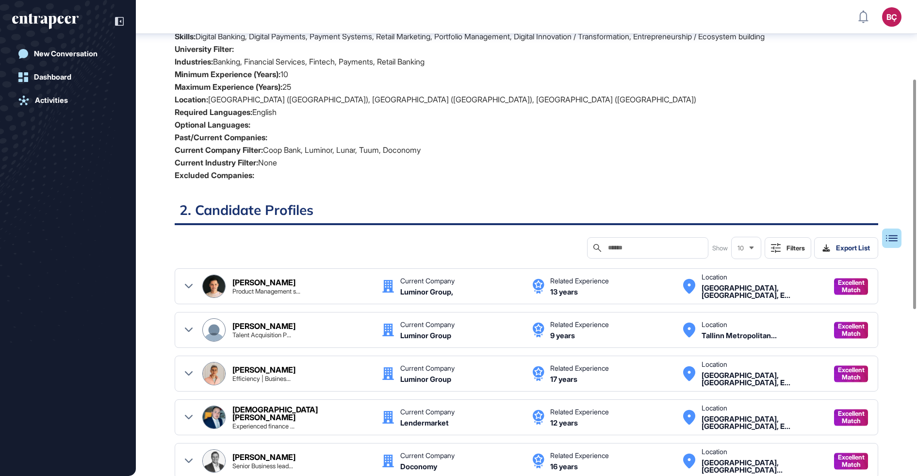
click at [240, 285] on div "[PERSON_NAME]" at bounding box center [263, 283] width 63 height 8
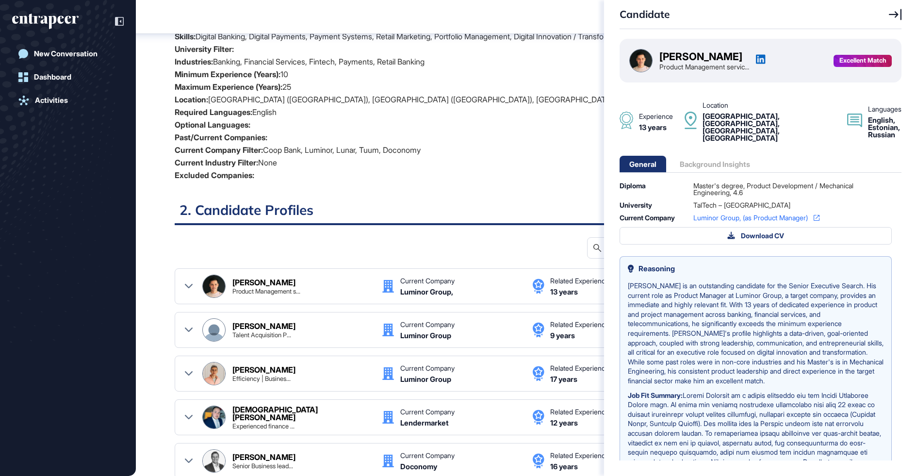
click at [766, 58] on icon at bounding box center [761, 59] width 10 height 10
click at [503, 144] on div "Candidate [PERSON_NAME] Product Management servic... Excellent Match Experience…" at bounding box center [458, 238] width 917 height 476
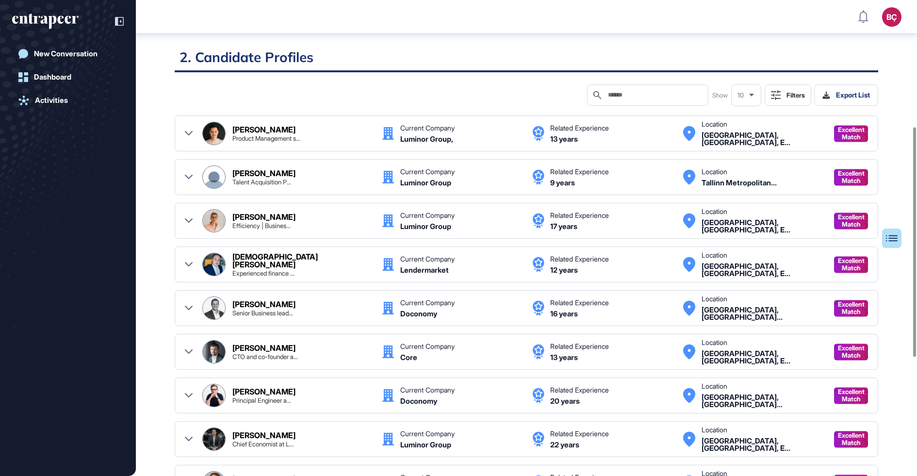
scroll to position [238, 0]
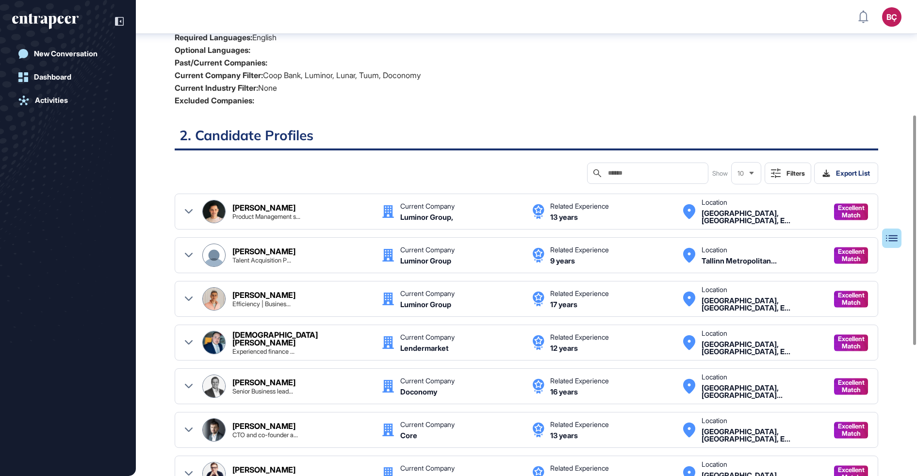
click at [620, 170] on input "text" at bounding box center [654, 173] width 95 height 8
paste input "*********"
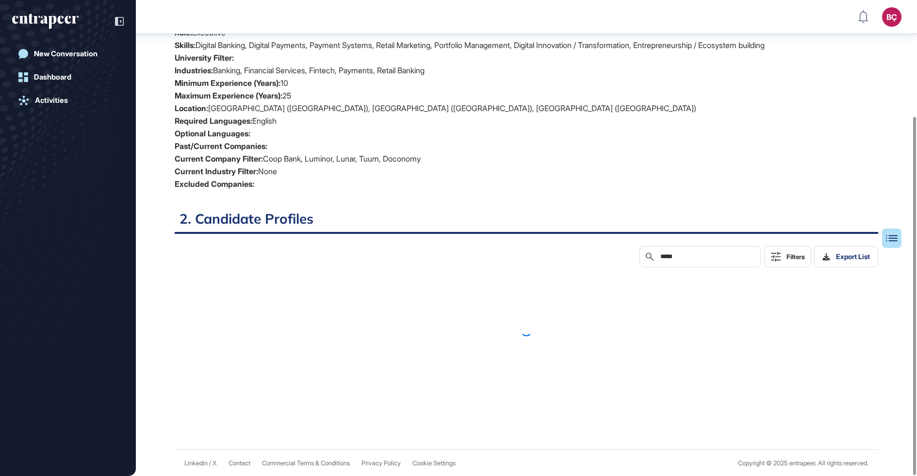
scroll to position [161, 0]
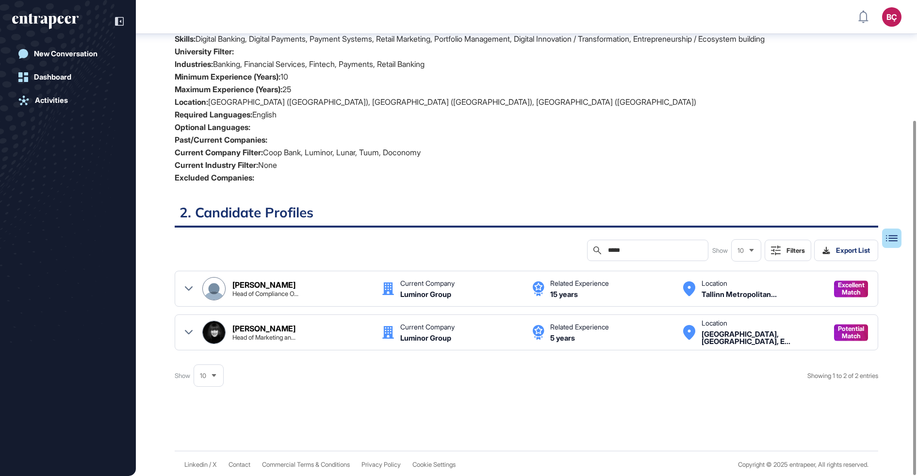
click at [268, 325] on div "[PERSON_NAME] Head of Marketing an..." at bounding box center [302, 333] width 140 height 16
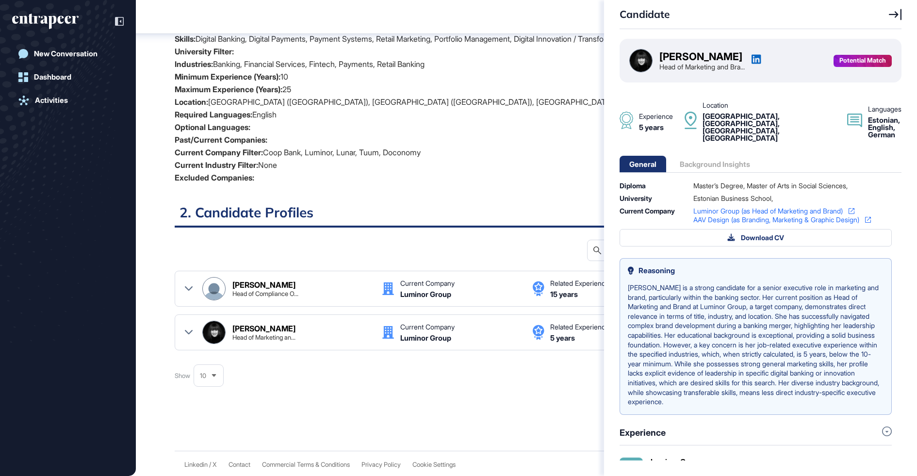
click at [760, 62] on icon at bounding box center [756, 59] width 9 height 9
click at [501, 134] on div "Candidate [PERSON_NAME] Head of Marketing and Bra... Potential Match Experience…" at bounding box center [458, 238] width 917 height 476
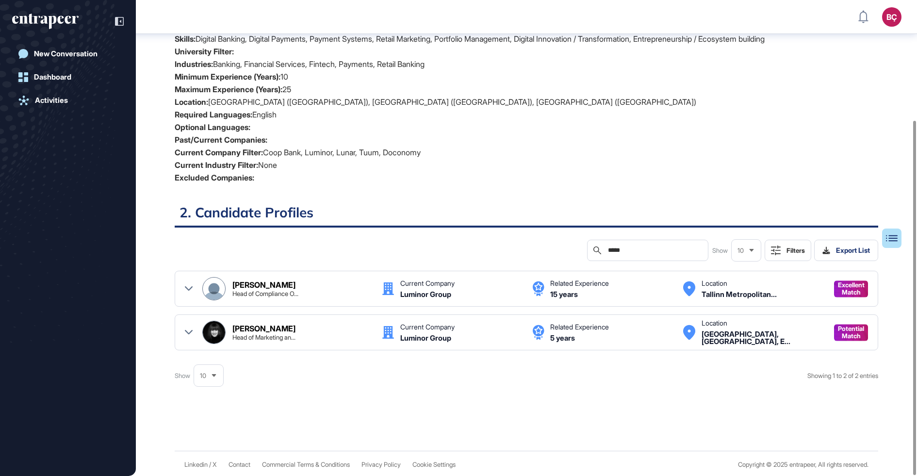
click at [622, 249] on input "*****" at bounding box center [654, 251] width 95 height 8
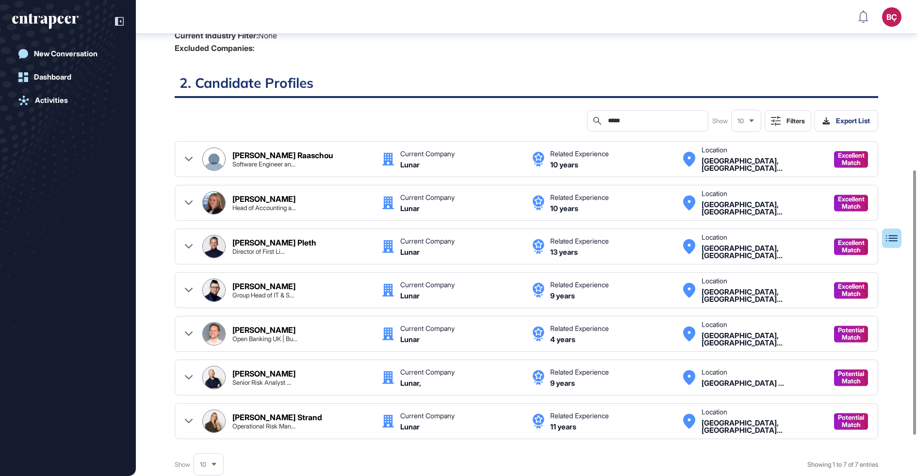
scroll to position [310, 0]
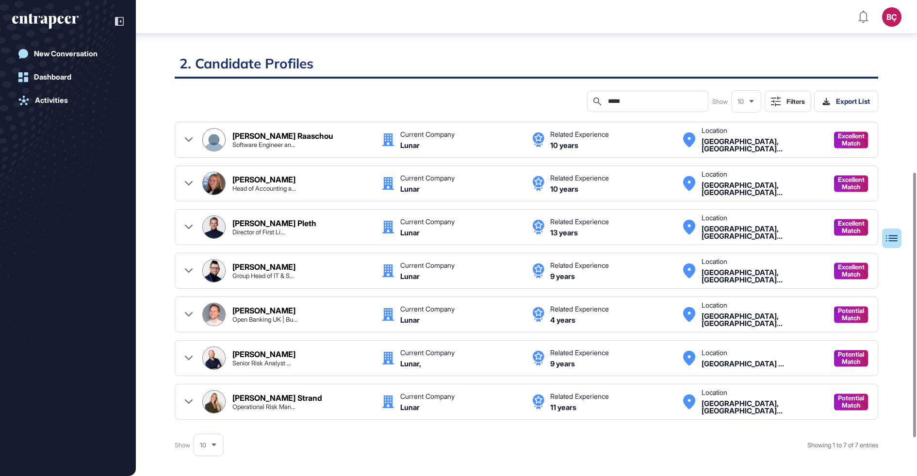
type input "*****"
click at [257, 316] on div "Open Banking UK | Bu..." at bounding box center [264, 319] width 65 height 6
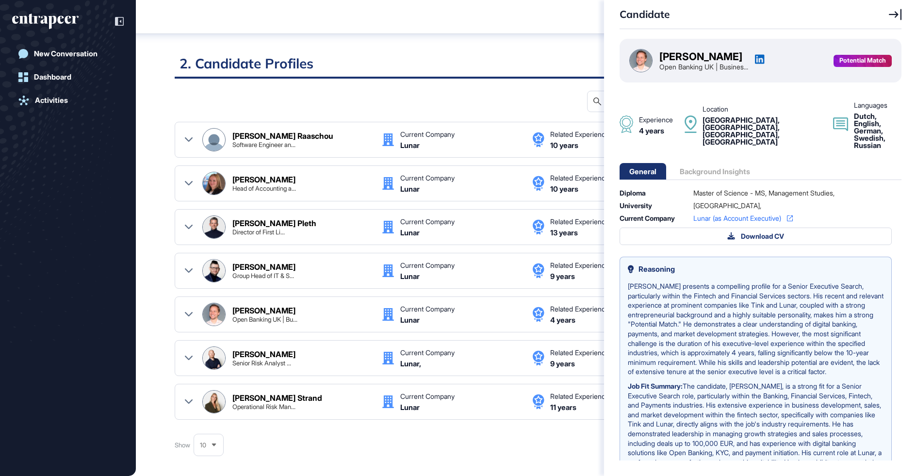
click at [765, 60] on icon at bounding box center [760, 59] width 10 height 10
